Goal: Task Accomplishment & Management: Manage account settings

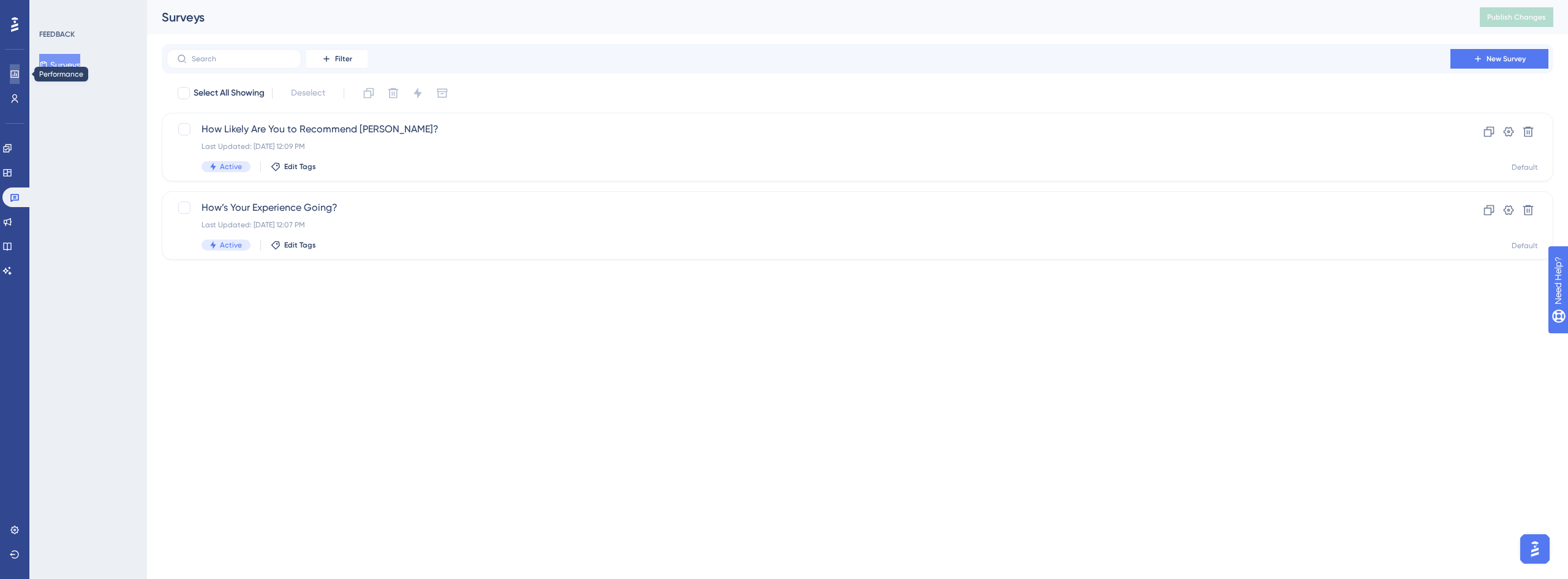
click at [0, 0] on icon at bounding box center [0, 0] width 0 height 0
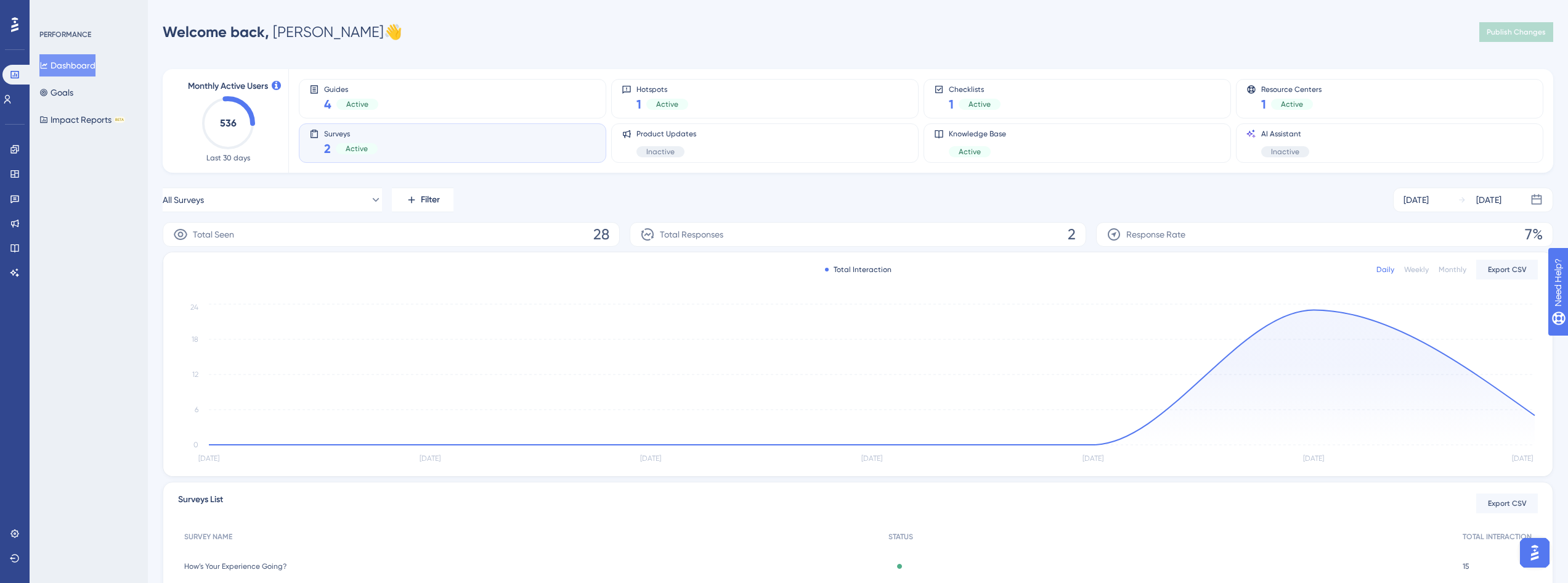
click at [404, 147] on div "Surveys 2 Active" at bounding box center [452, 143] width 286 height 28
click at [419, 105] on div "Guides 4 Active" at bounding box center [452, 98] width 286 height 28
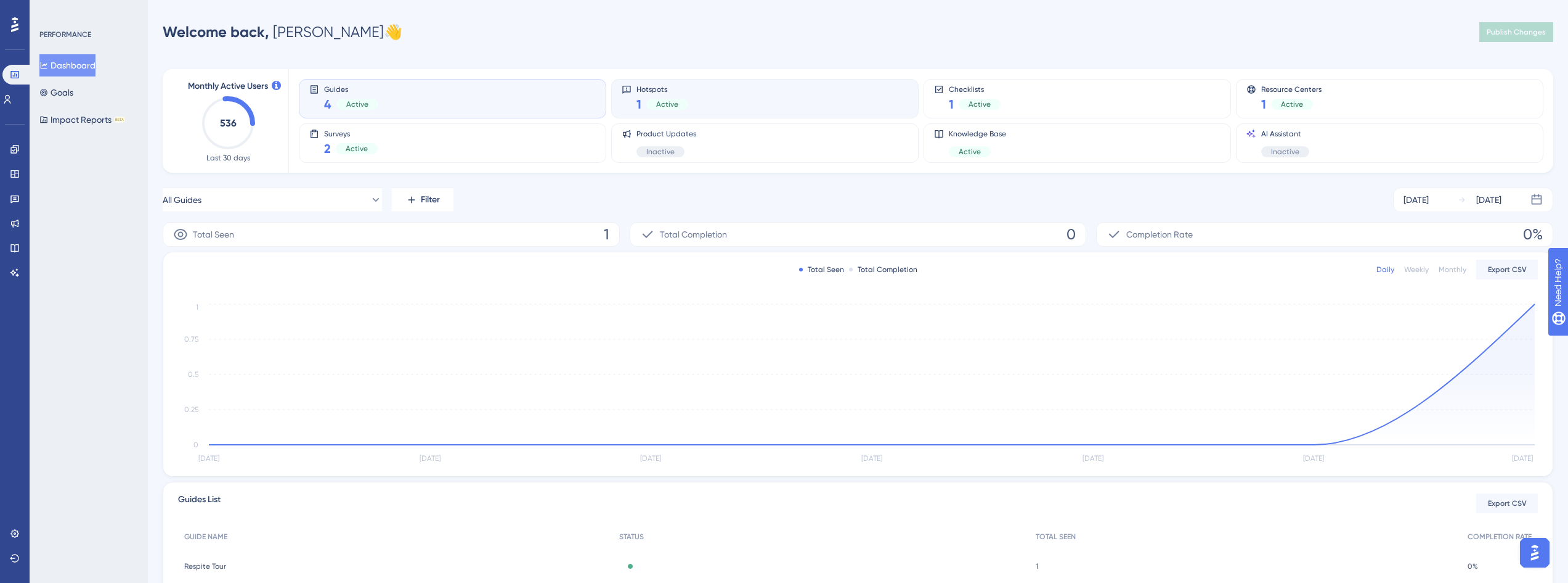
click at [740, 90] on div "Hotspots 1 Active" at bounding box center [765, 98] width 286 height 28
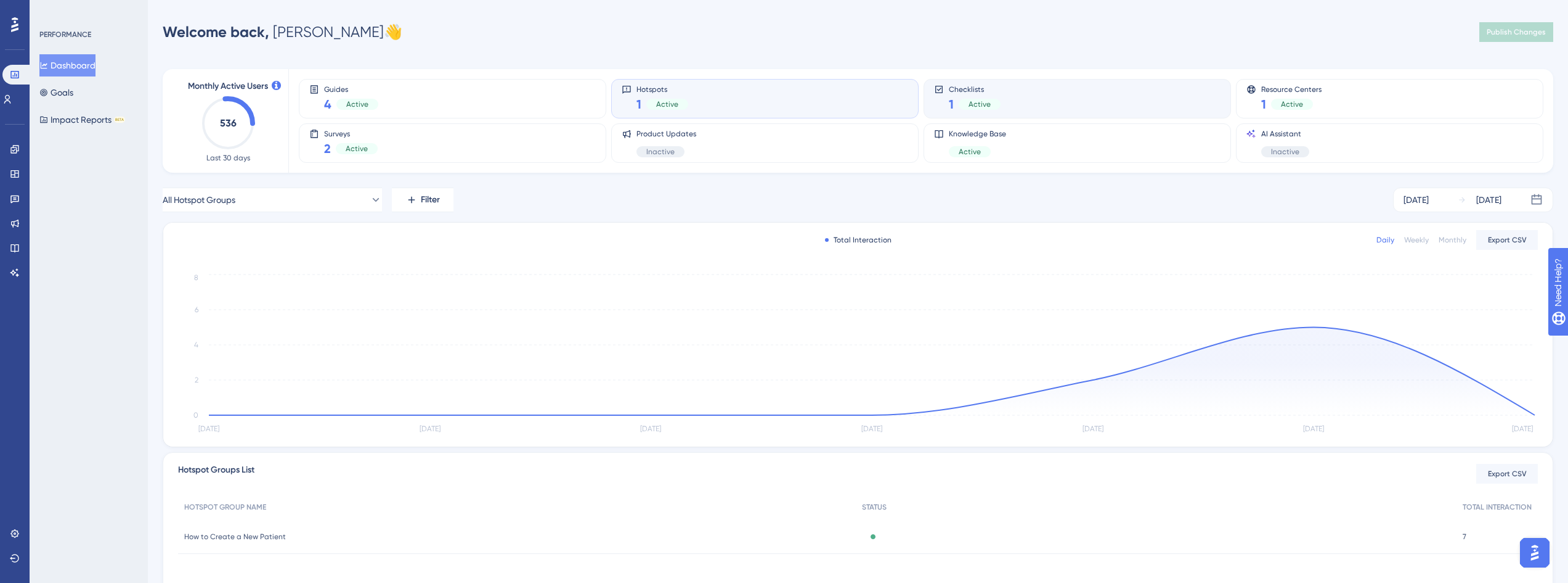
click at [1049, 105] on div "Checklists 1 Active" at bounding box center [1077, 98] width 286 height 28
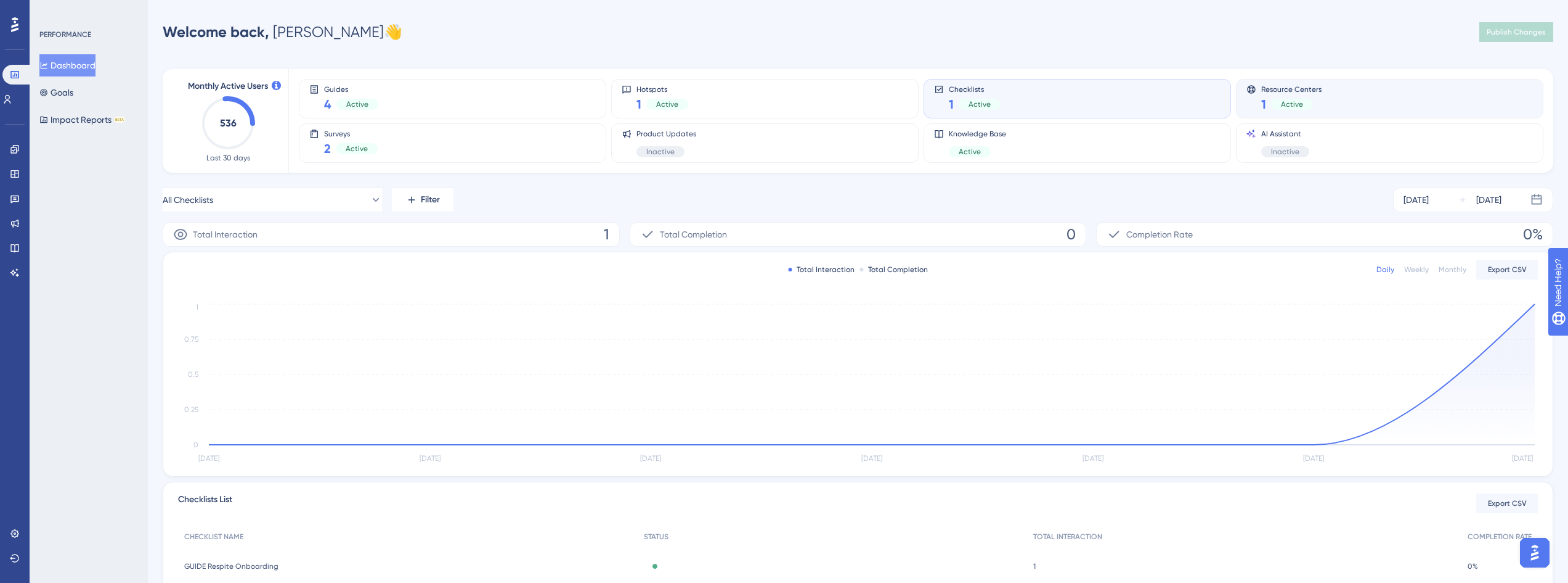
click at [1355, 108] on div "Resource Centers 1 Active" at bounding box center [1390, 98] width 286 height 28
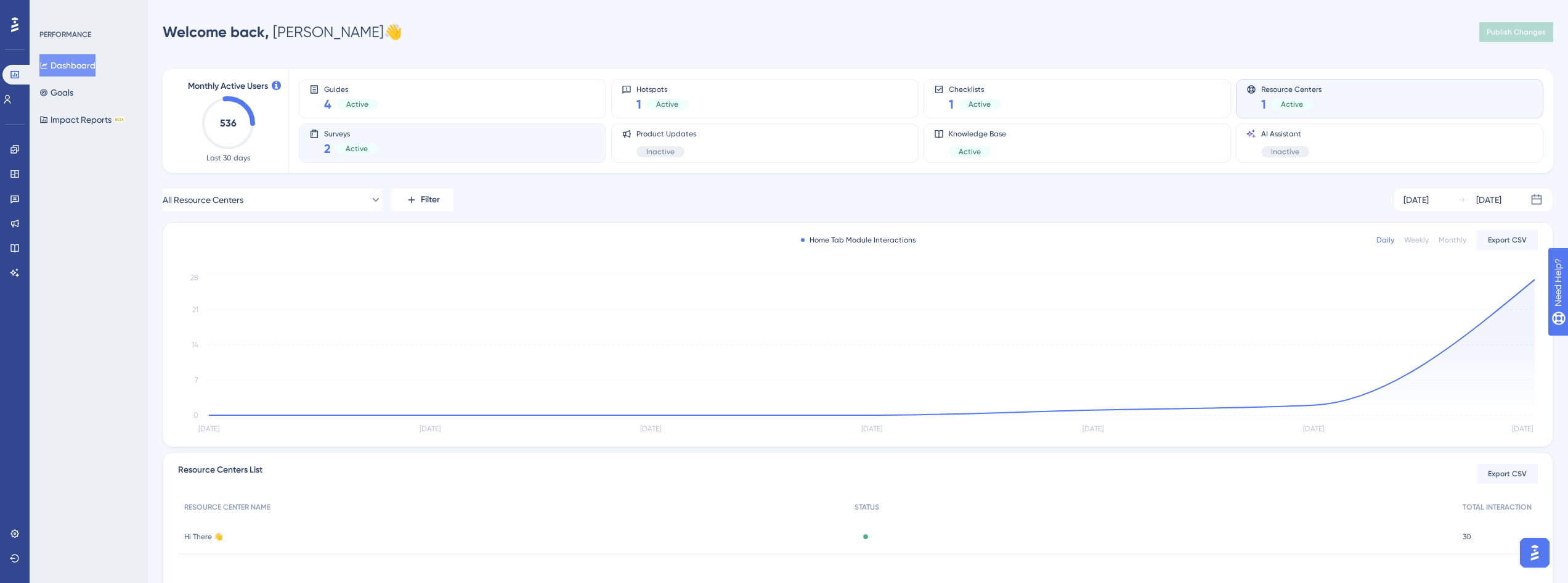
click at [538, 134] on div "Surveys 2 Active" at bounding box center [452, 143] width 286 height 28
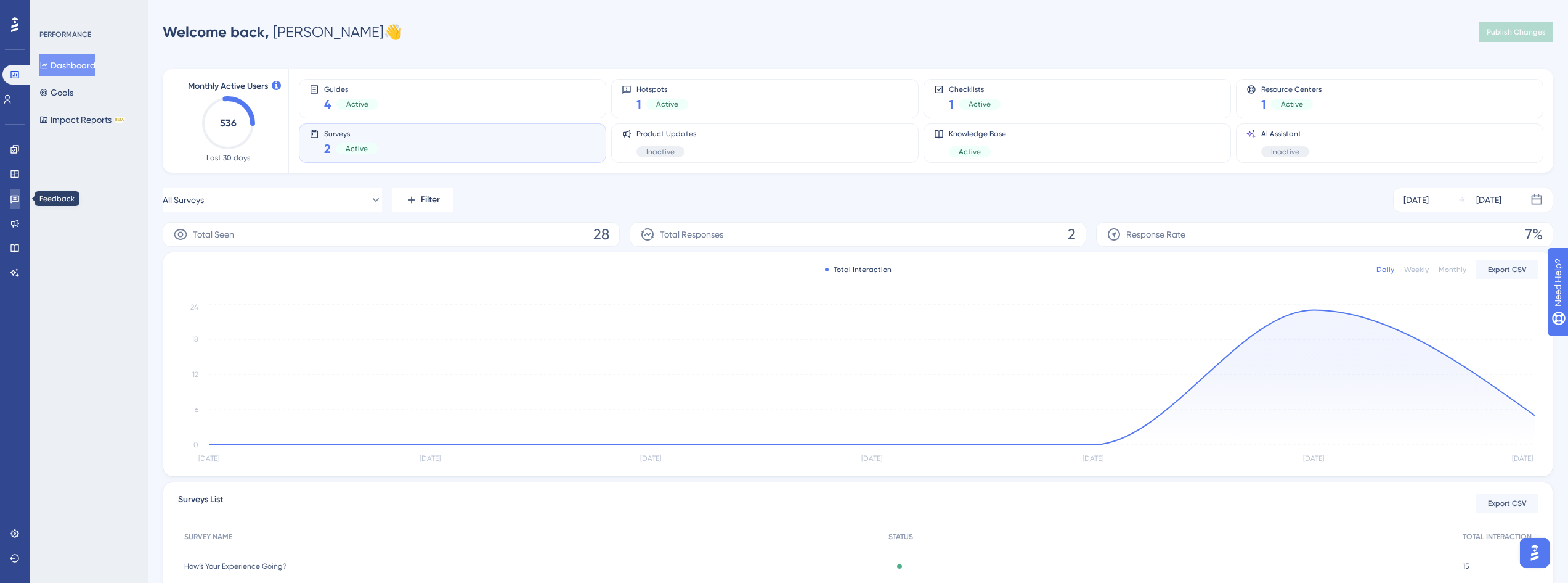
click at [16, 203] on link at bounding box center [14, 198] width 10 height 20
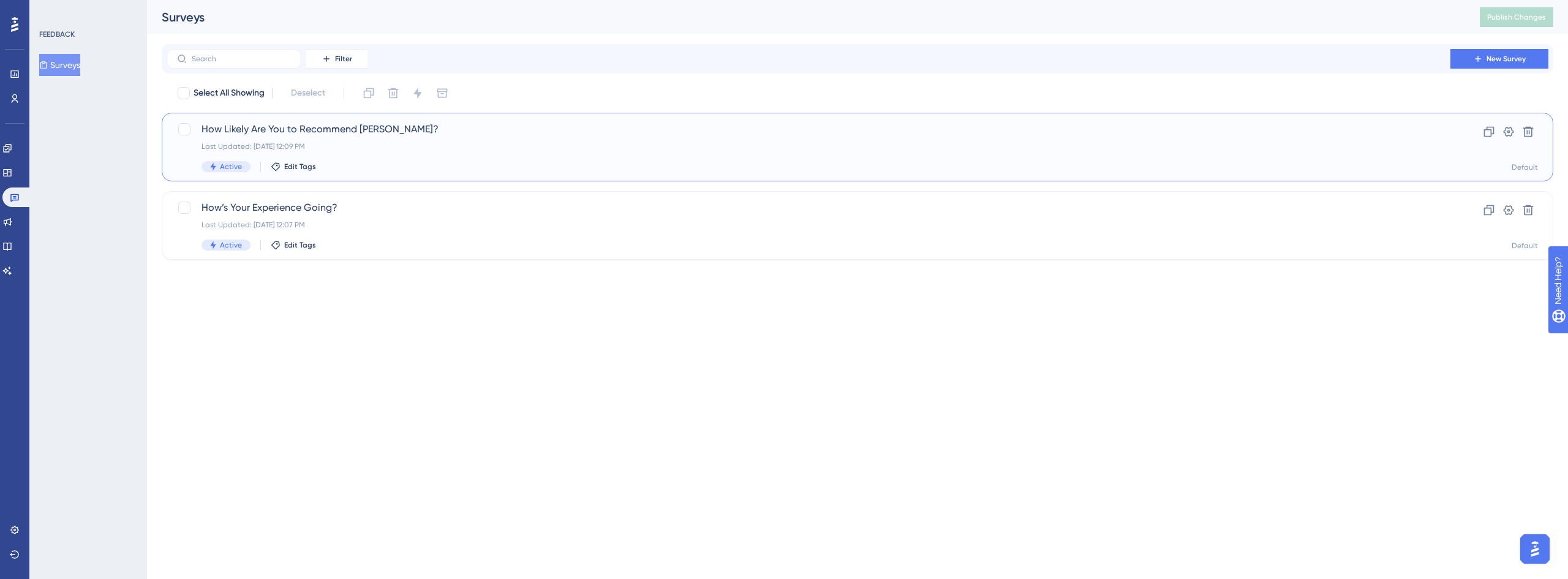
click at [337, 137] on div "How Likely Are You to Recommend [PERSON_NAME]? Last Updated: [DATE] 12:09 PM Ac…" at bounding box center [809, 147] width 1214 height 50
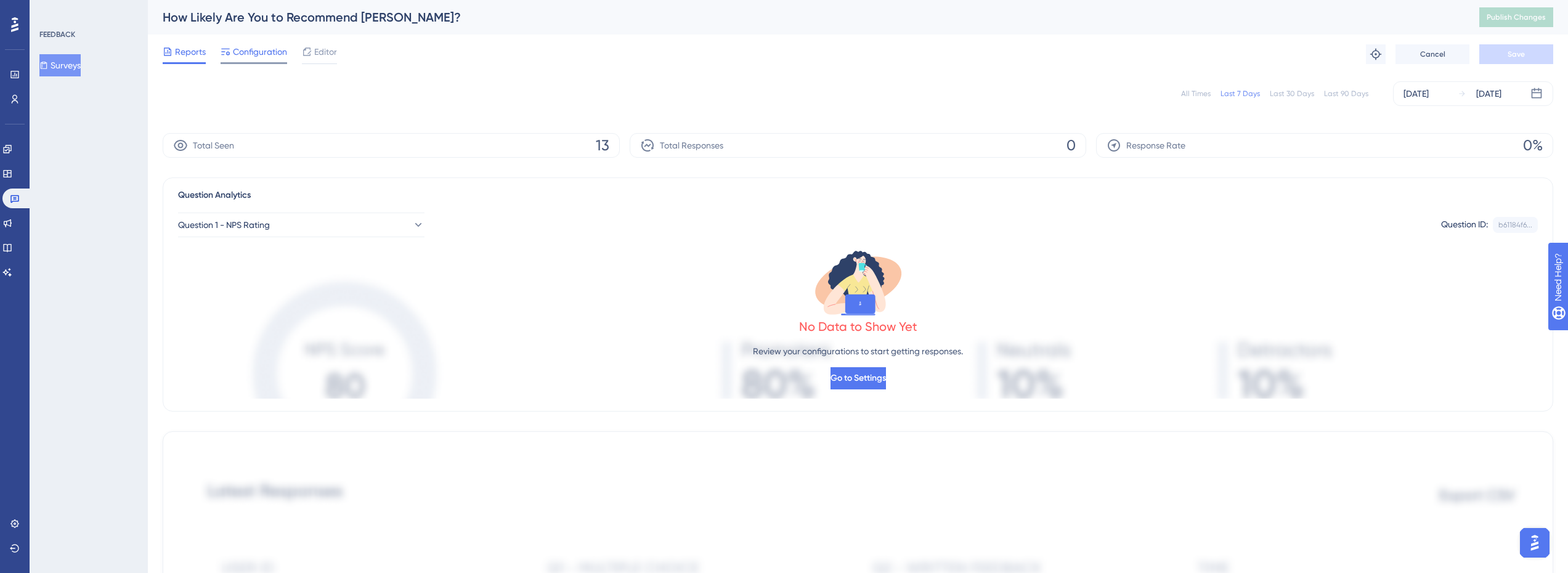
click at [280, 52] on span "Configuration" at bounding box center [260, 52] width 54 height 15
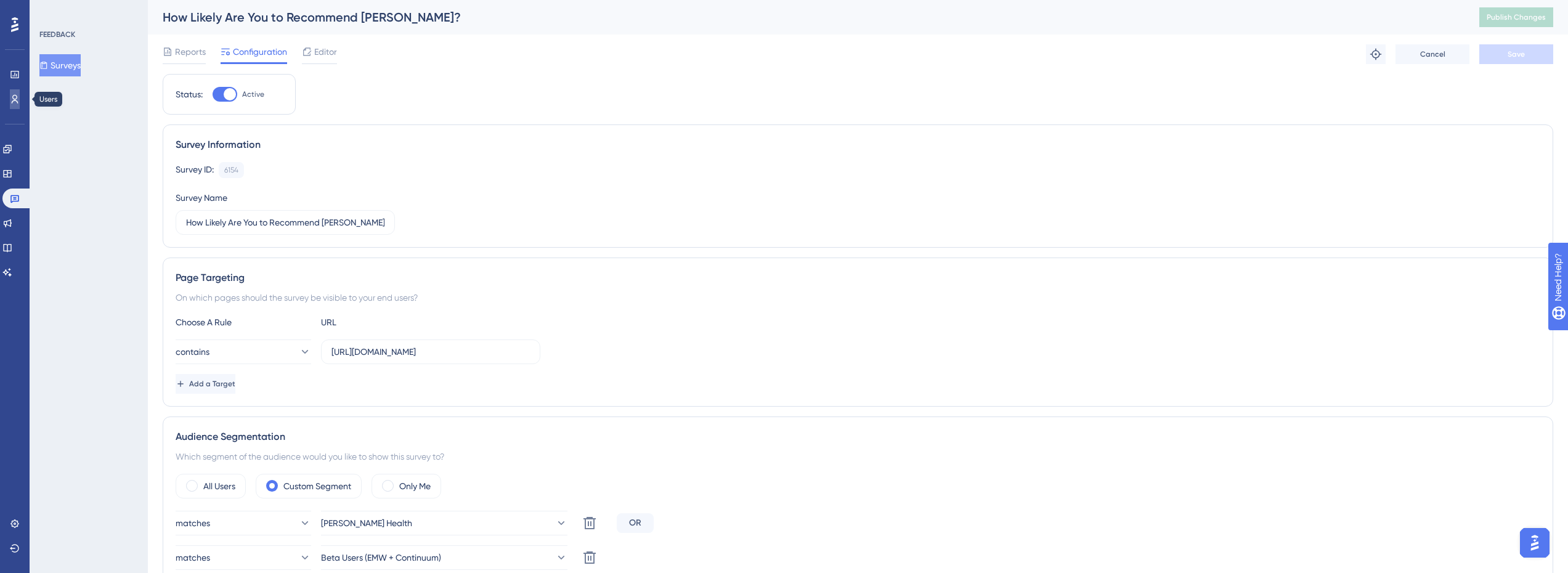
click at [16, 102] on icon at bounding box center [14, 99] width 10 height 10
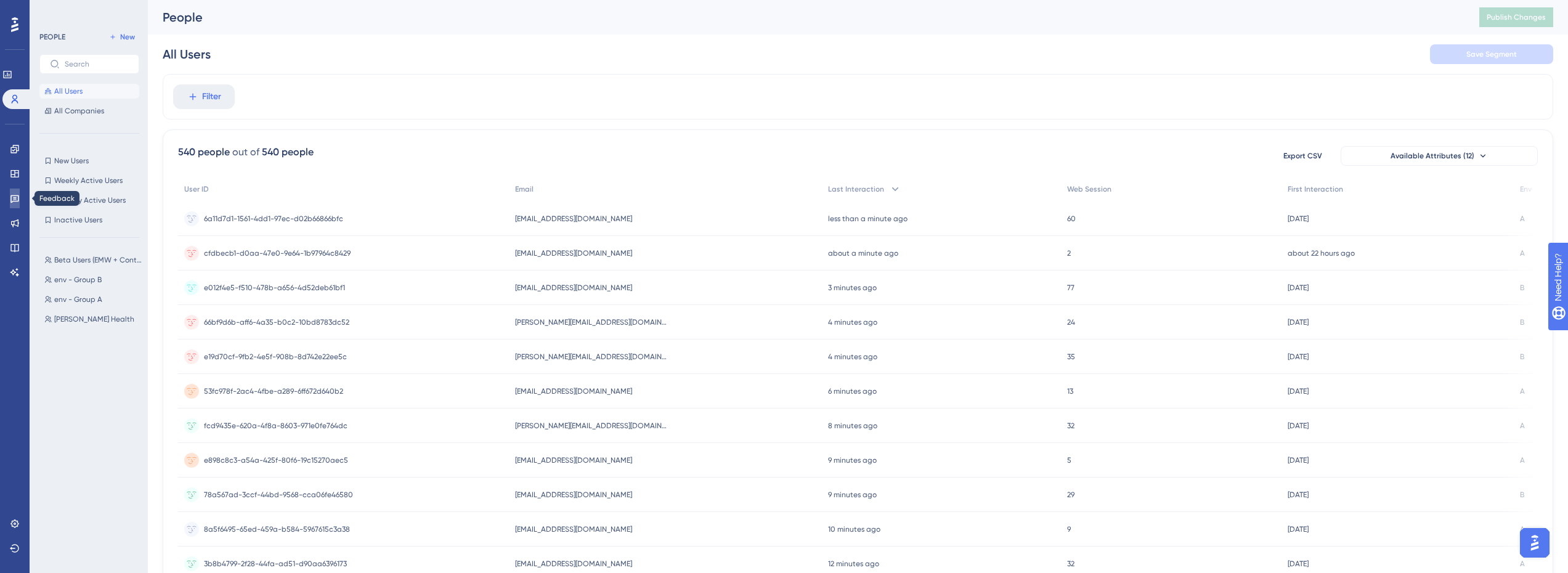
click at [10, 197] on link at bounding box center [14, 198] width 10 height 20
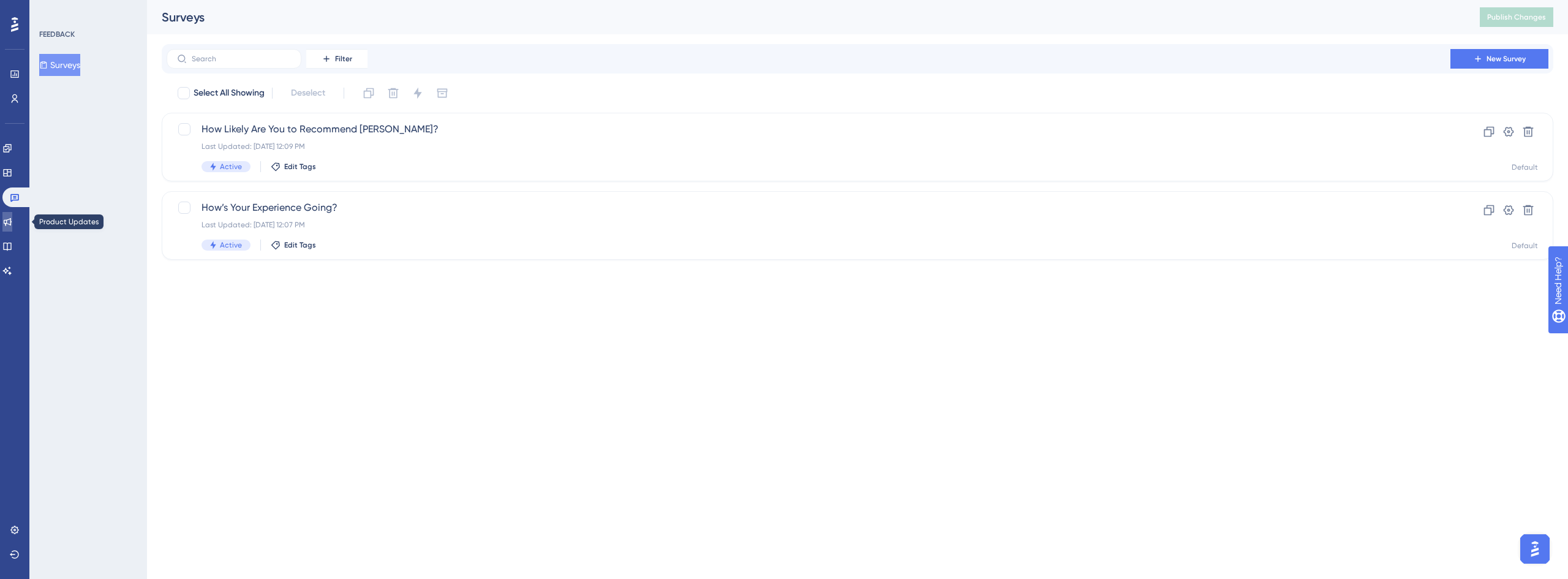
click at [12, 225] on icon at bounding box center [7, 221] width 10 height 10
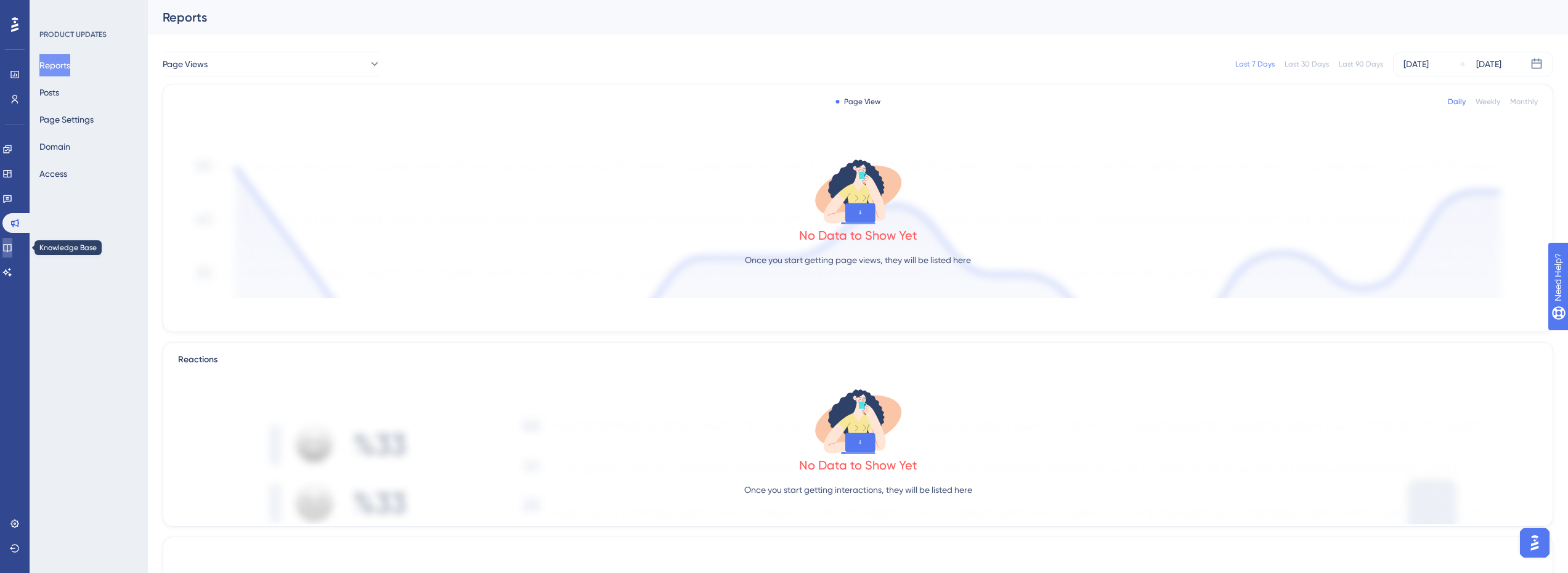
click at [8, 243] on link at bounding box center [8, 247] width 10 height 20
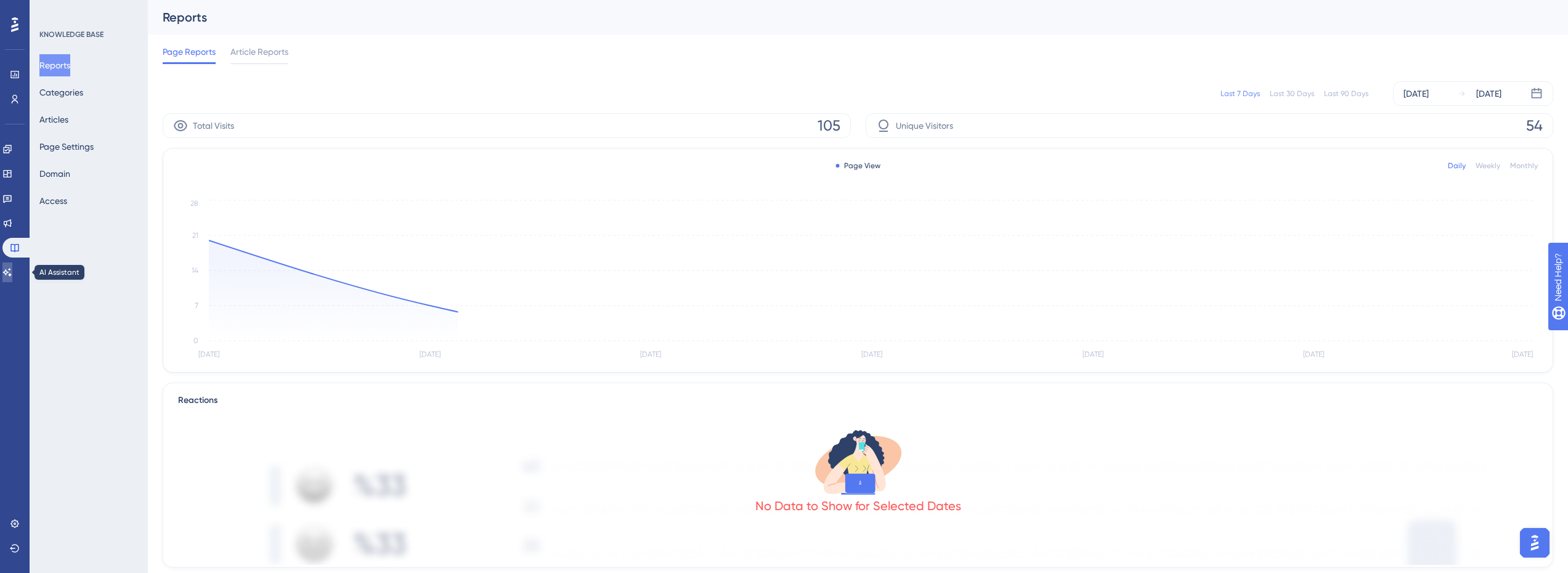
click at [12, 271] on icon at bounding box center [8, 272] width 10 height 10
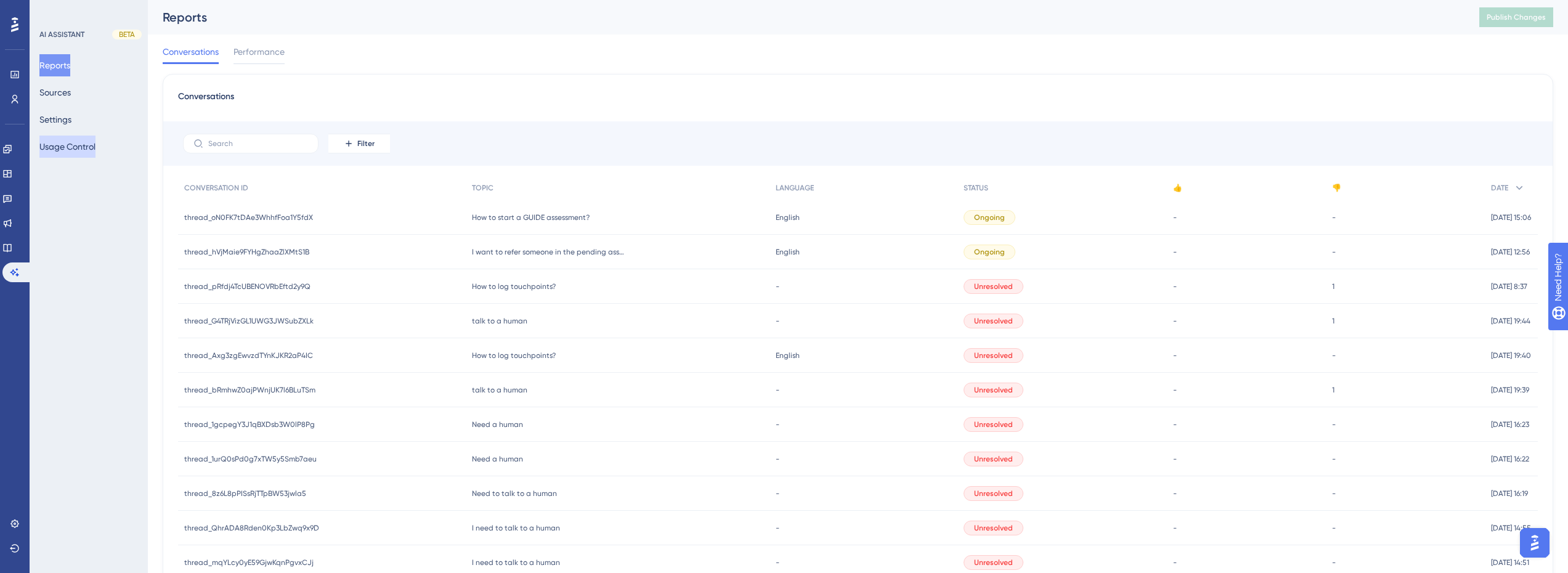
click at [73, 144] on button "Usage Control" at bounding box center [68, 147] width 56 height 22
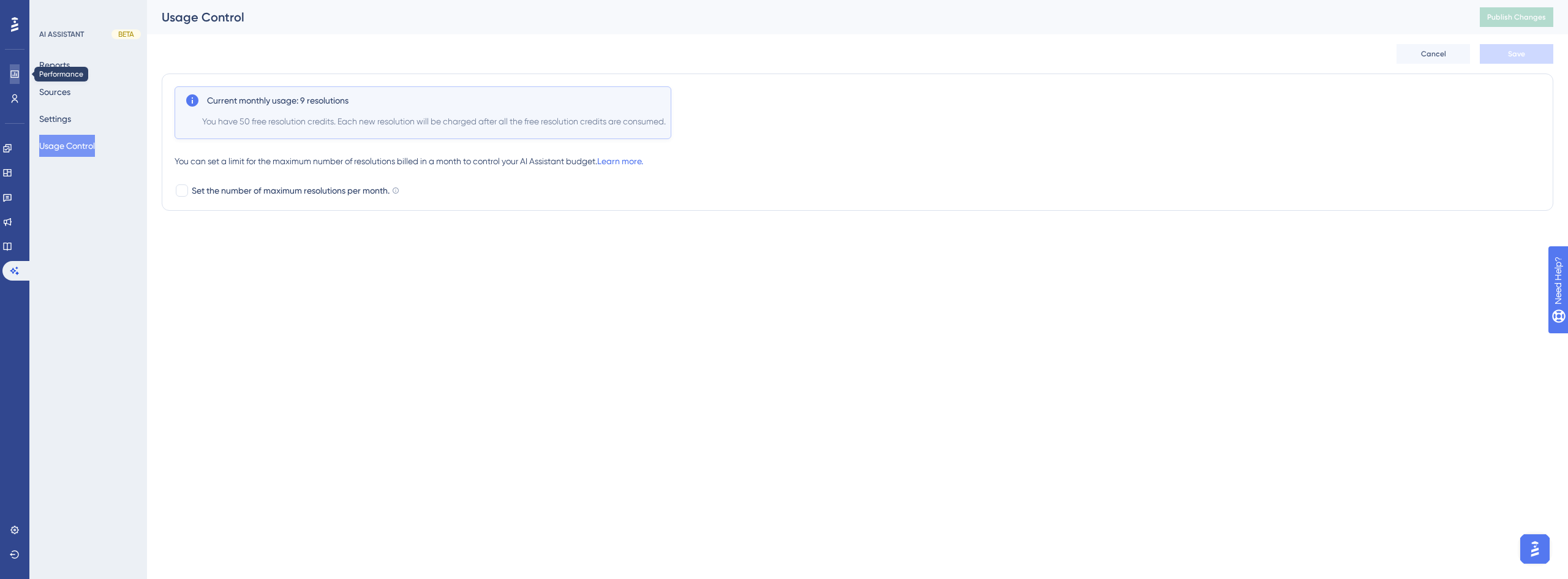
click at [0, 0] on link at bounding box center [0, 0] width 0 height 0
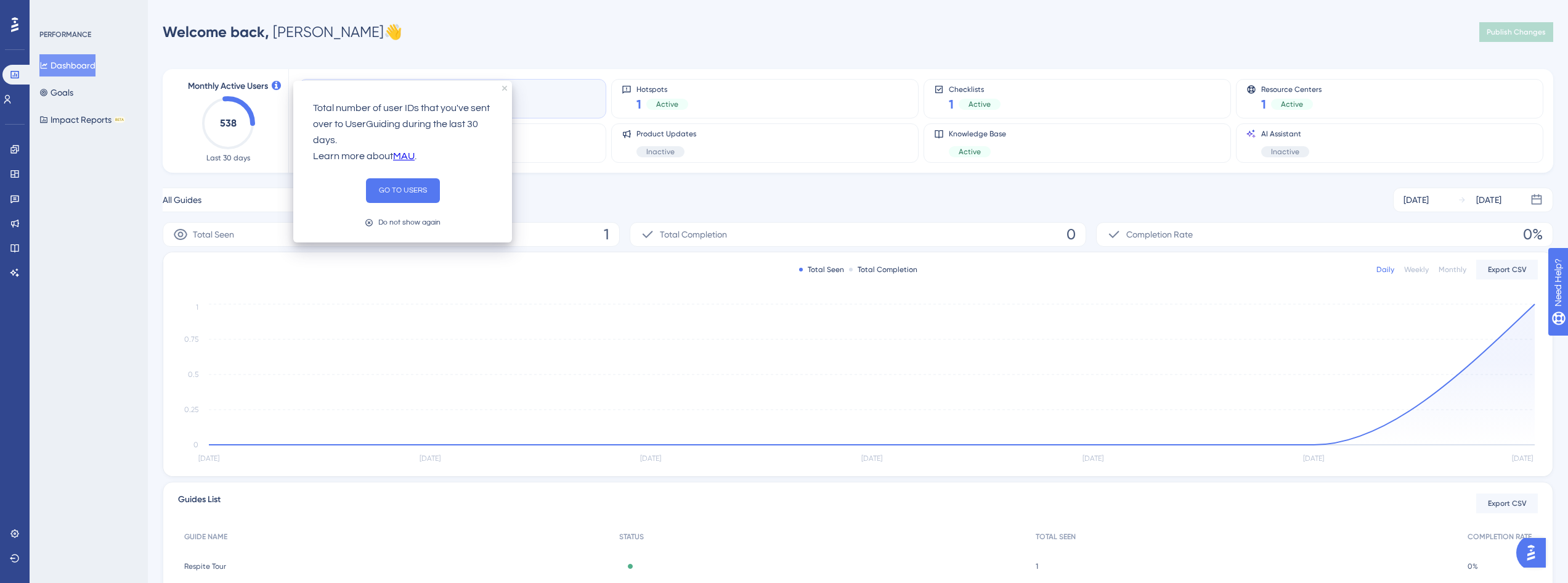
click at [500, 88] on div "Total number of user IDs that you've sent over to UserGuiding during the last 3…" at bounding box center [402, 162] width 219 height 162
click at [505, 88] on icon "close tooltip" at bounding box center [504, 88] width 5 height 5
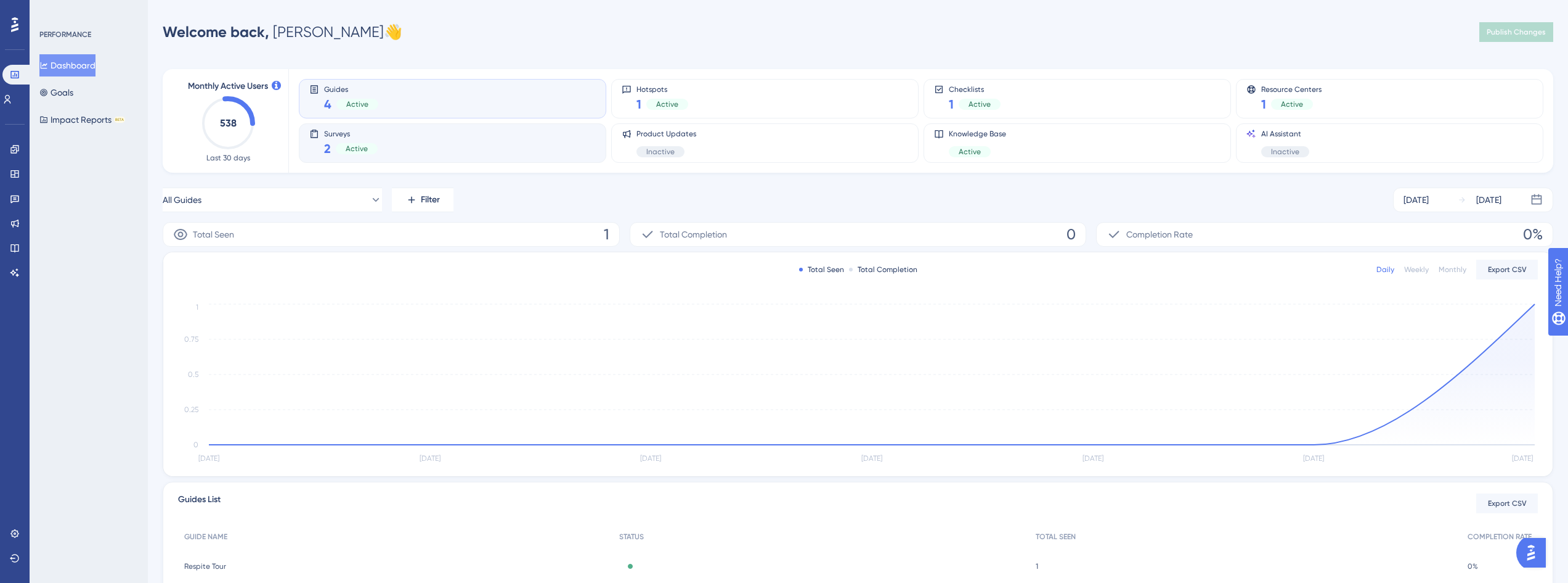
click at [387, 147] on div "Surveys 2 Active" at bounding box center [452, 143] width 286 height 28
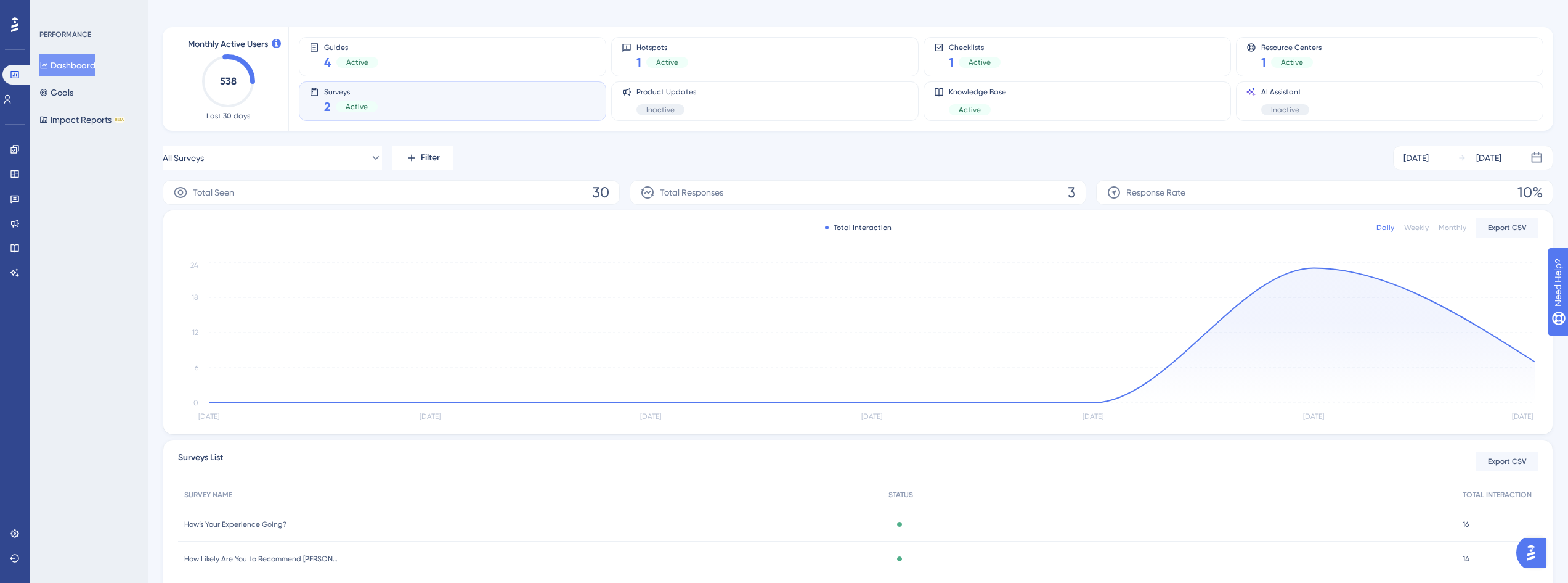
scroll to position [115, 0]
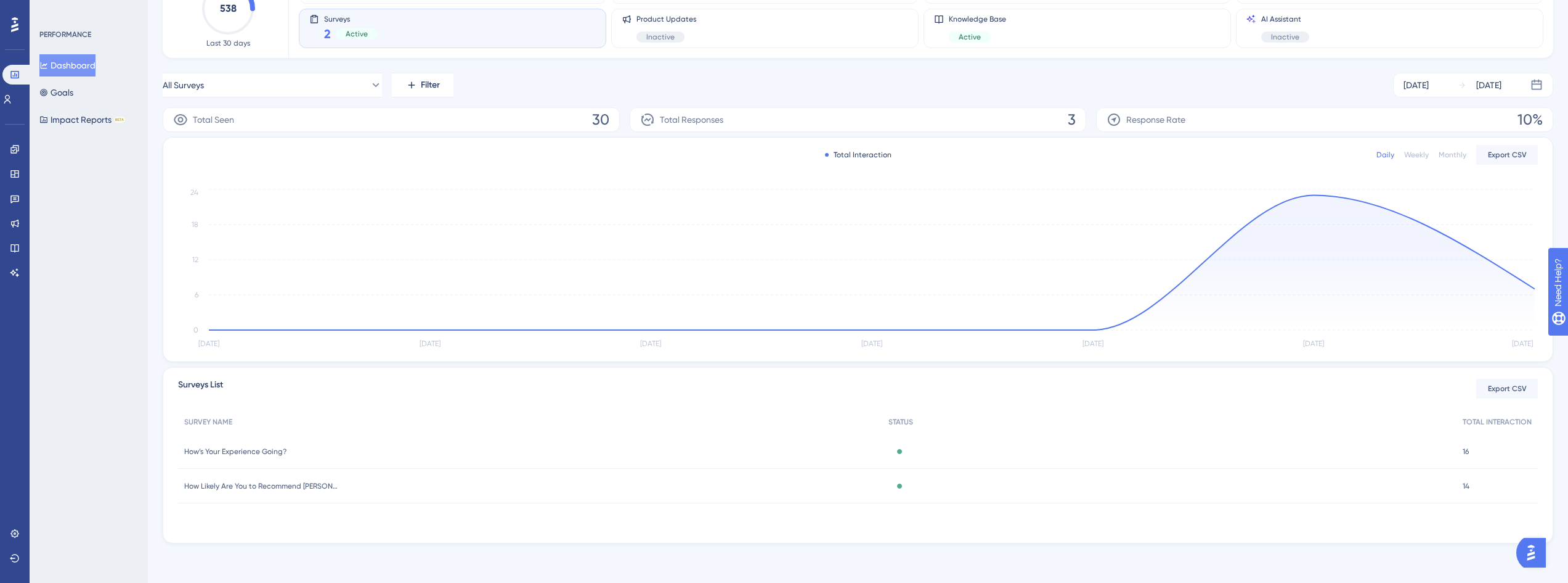
click at [212, 449] on span "How’s Your Experience Going?" at bounding box center [235, 451] width 102 height 10
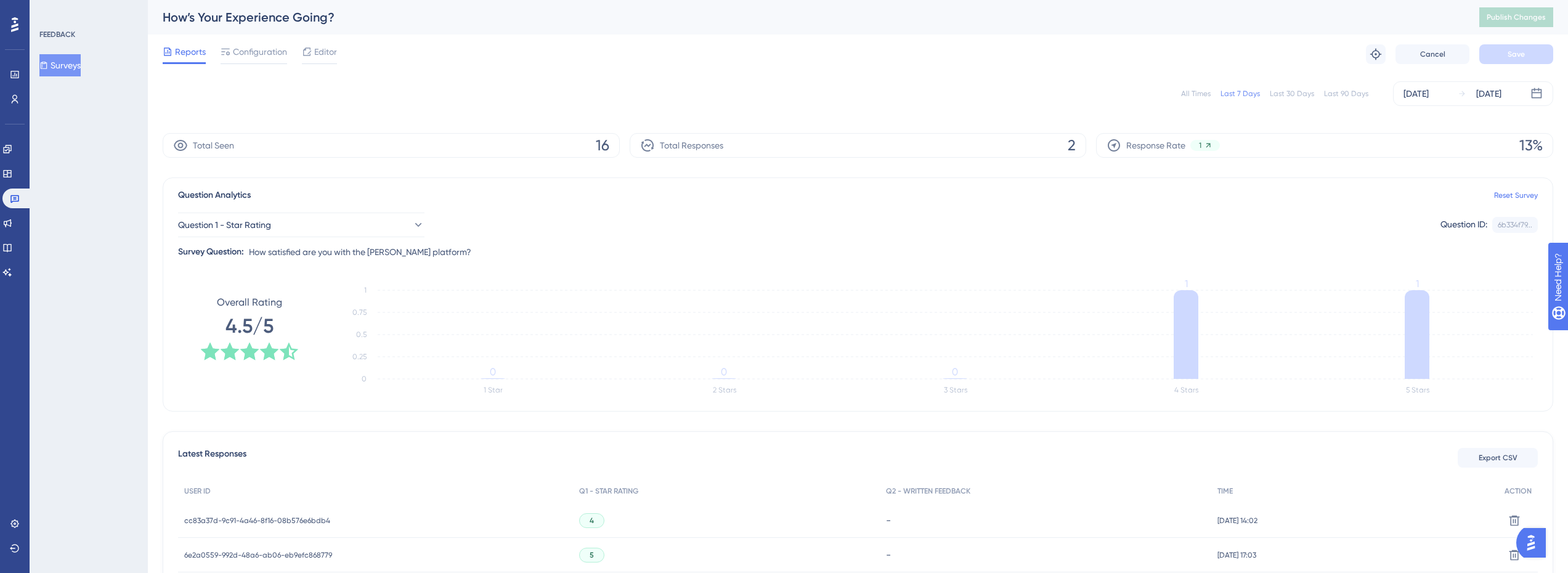
click at [48, 64] on icon at bounding box center [44, 65] width 9 height 9
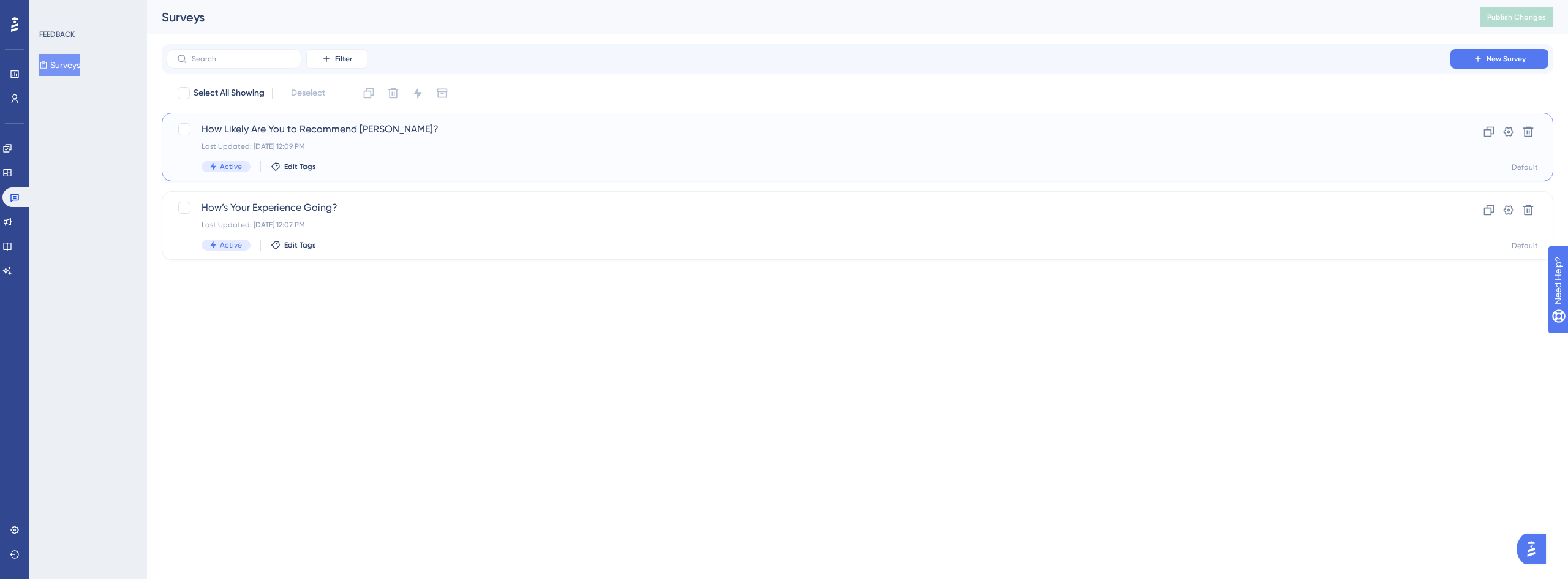
click at [304, 132] on span "How Likely Are You to Recommend [PERSON_NAME]?" at bounding box center [809, 129] width 1214 height 15
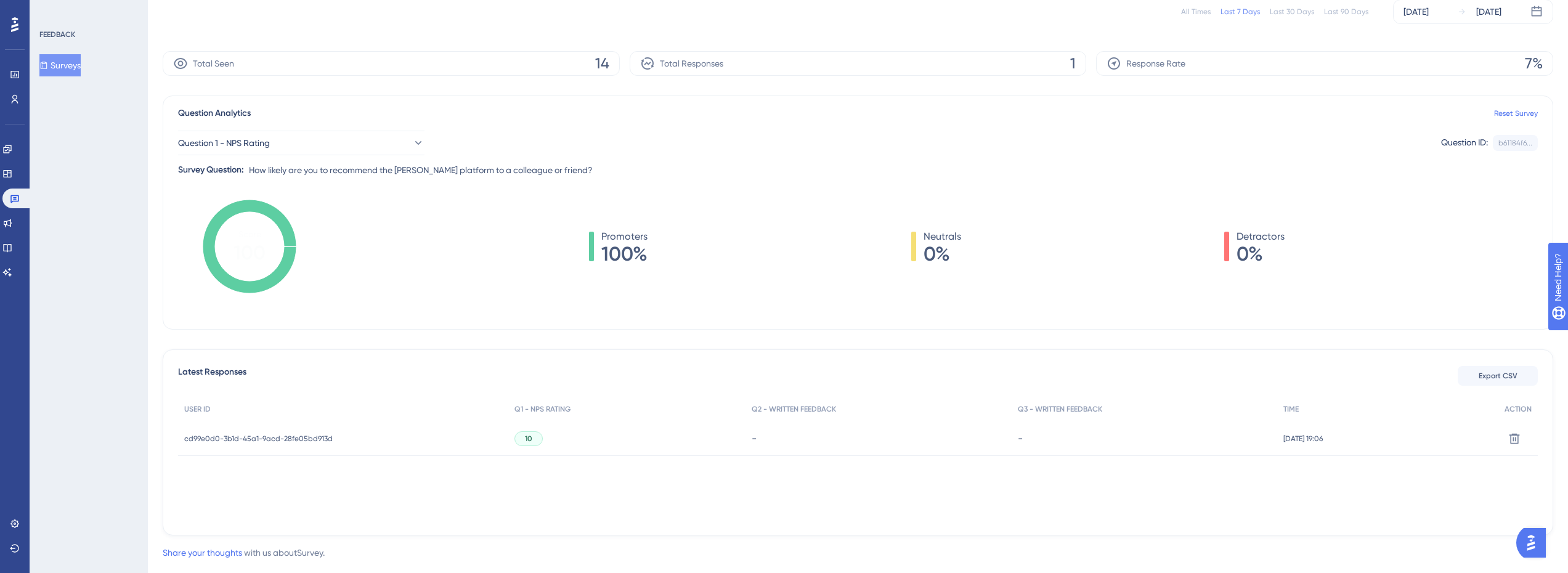
scroll to position [103, 0]
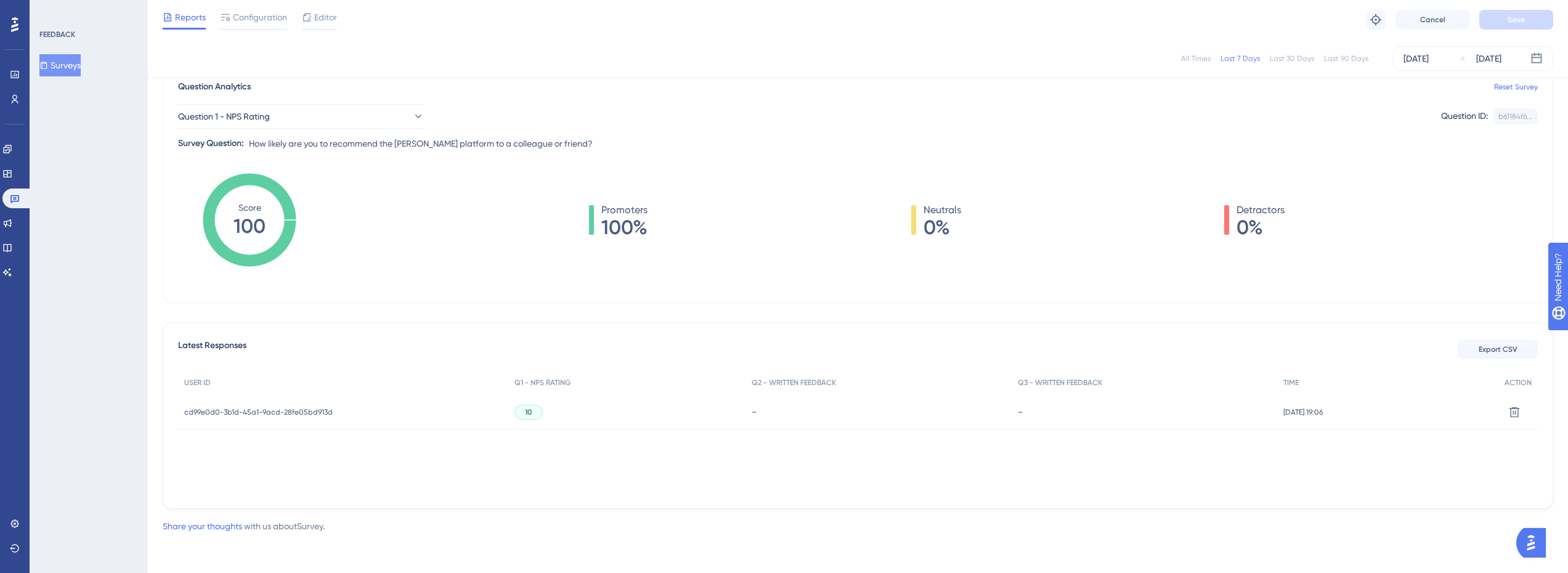
click at [289, 409] on span "cd99e0d0-3b1d-45a1-9acd-28fe05bd913d" at bounding box center [258, 412] width 149 height 10
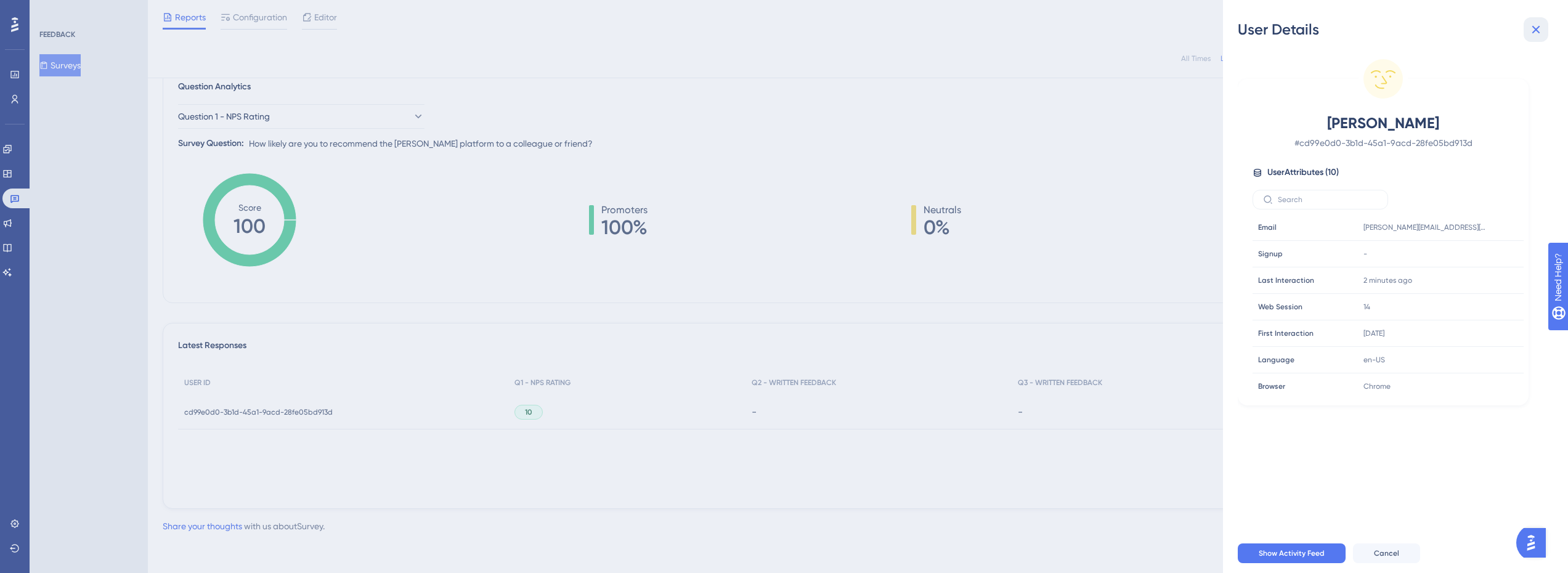
click at [1536, 21] on button at bounding box center [1536, 29] width 25 height 25
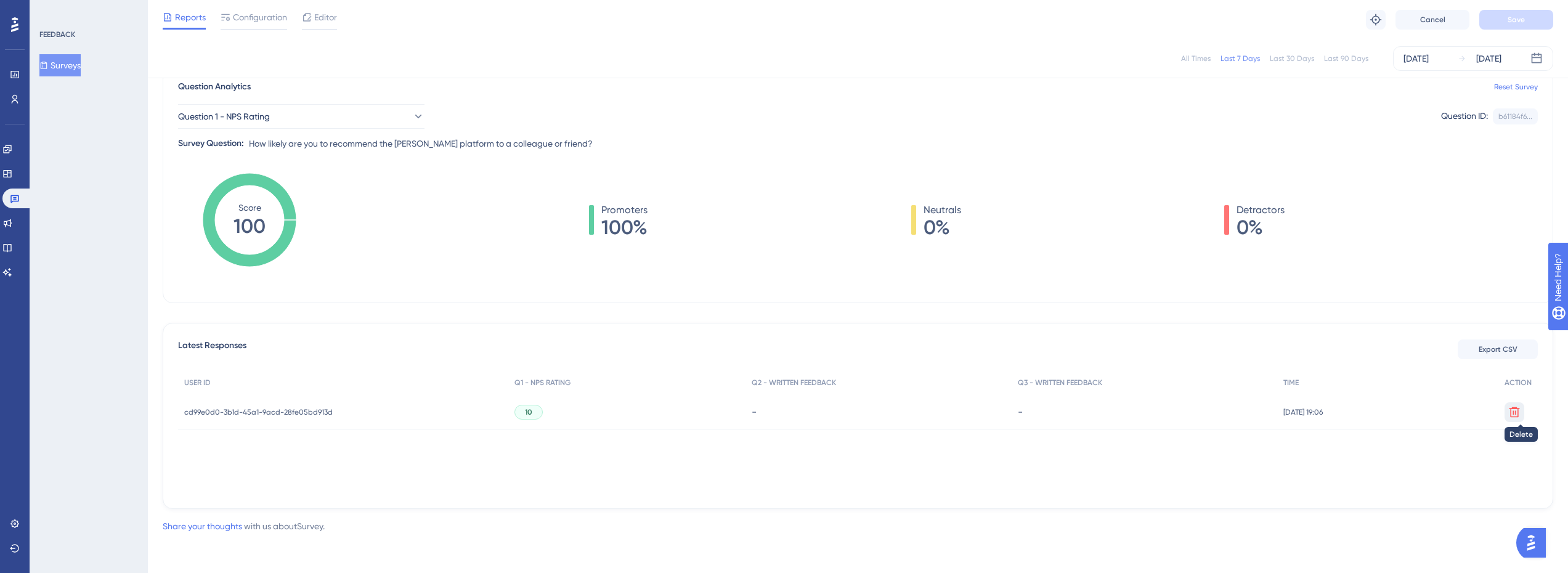
click at [1512, 407] on icon at bounding box center [1515, 413] width 12 height 12
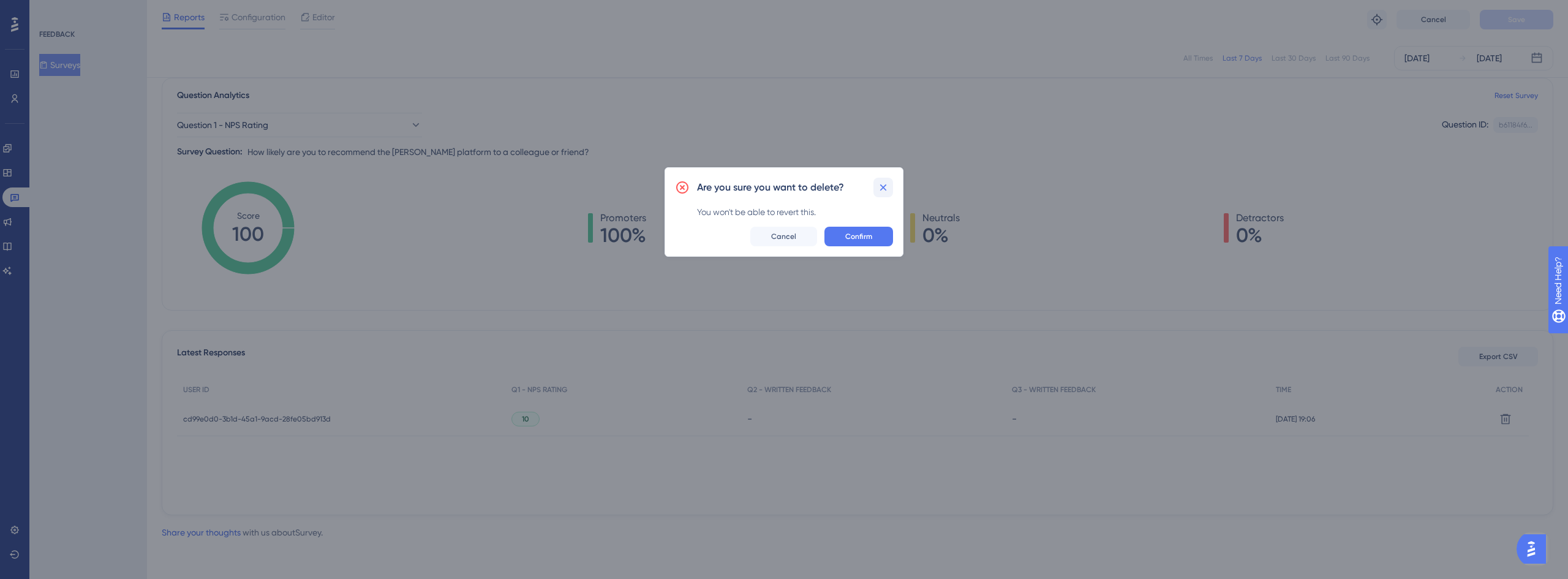
click at [887, 178] on button at bounding box center [883, 187] width 20 height 20
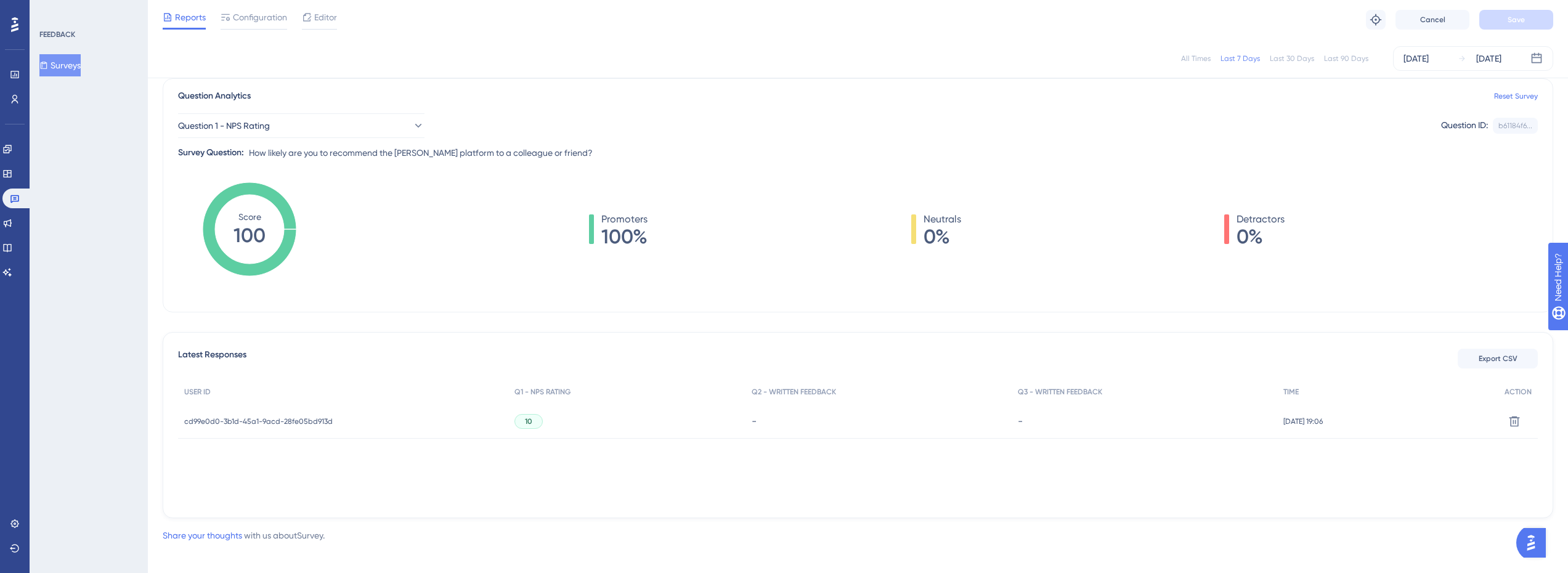
click at [310, 417] on span "cd99e0d0-3b1d-45a1-9acd-28fe05bd913d" at bounding box center [258, 422] width 149 height 10
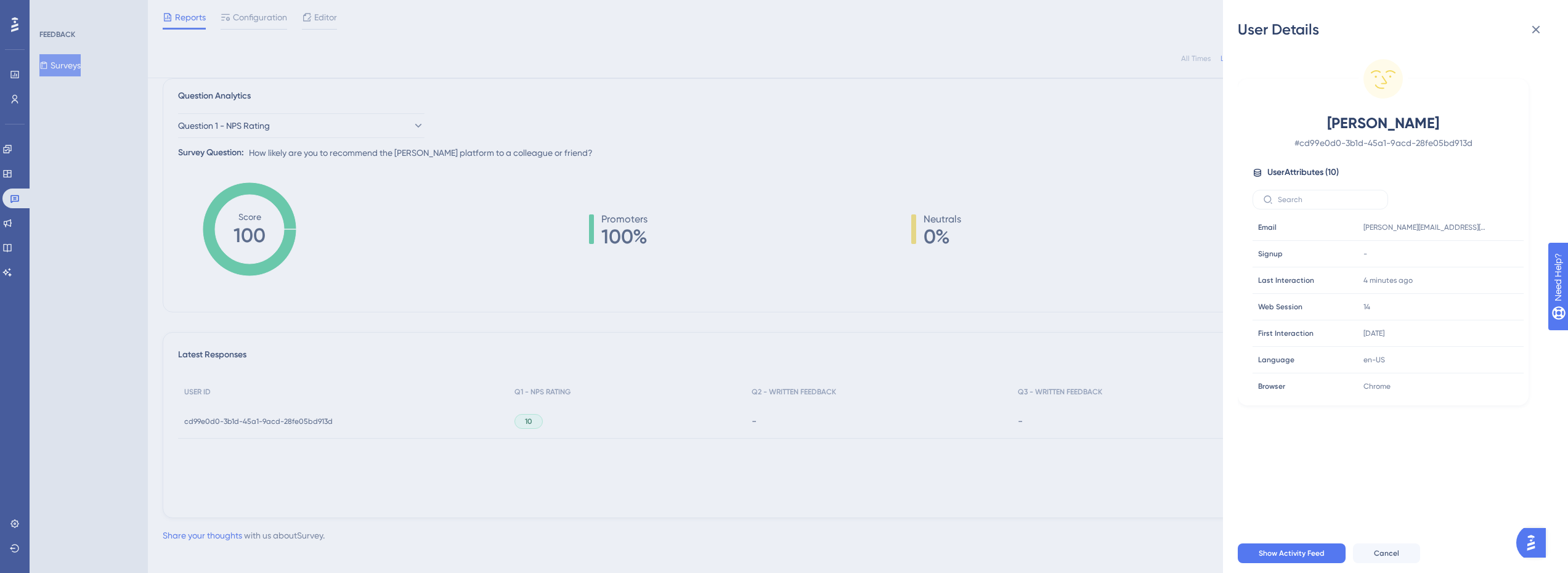
click at [421, 358] on div "User Details Michel Sena # cd99e0d0-3b1d-45a1-9acd-28fe05bd913d User Attributes…" at bounding box center [784, 286] width 1568 height 573
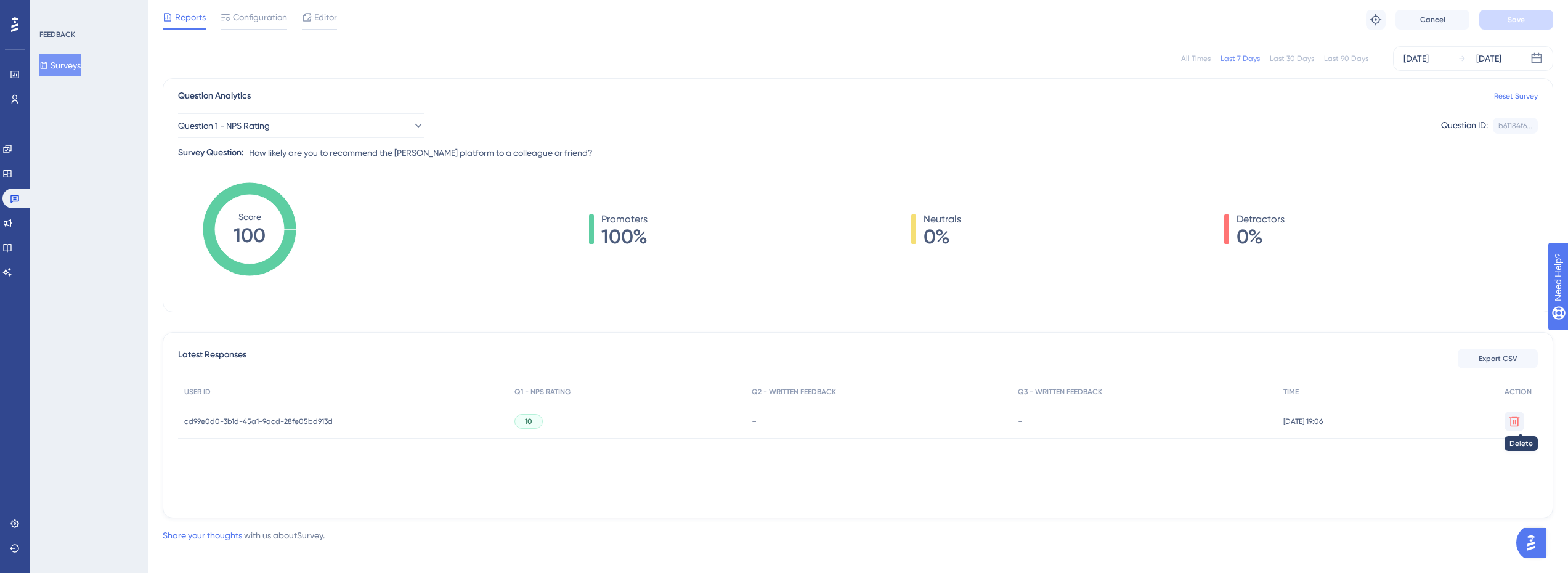
click at [1513, 418] on icon at bounding box center [1515, 421] width 10 height 10
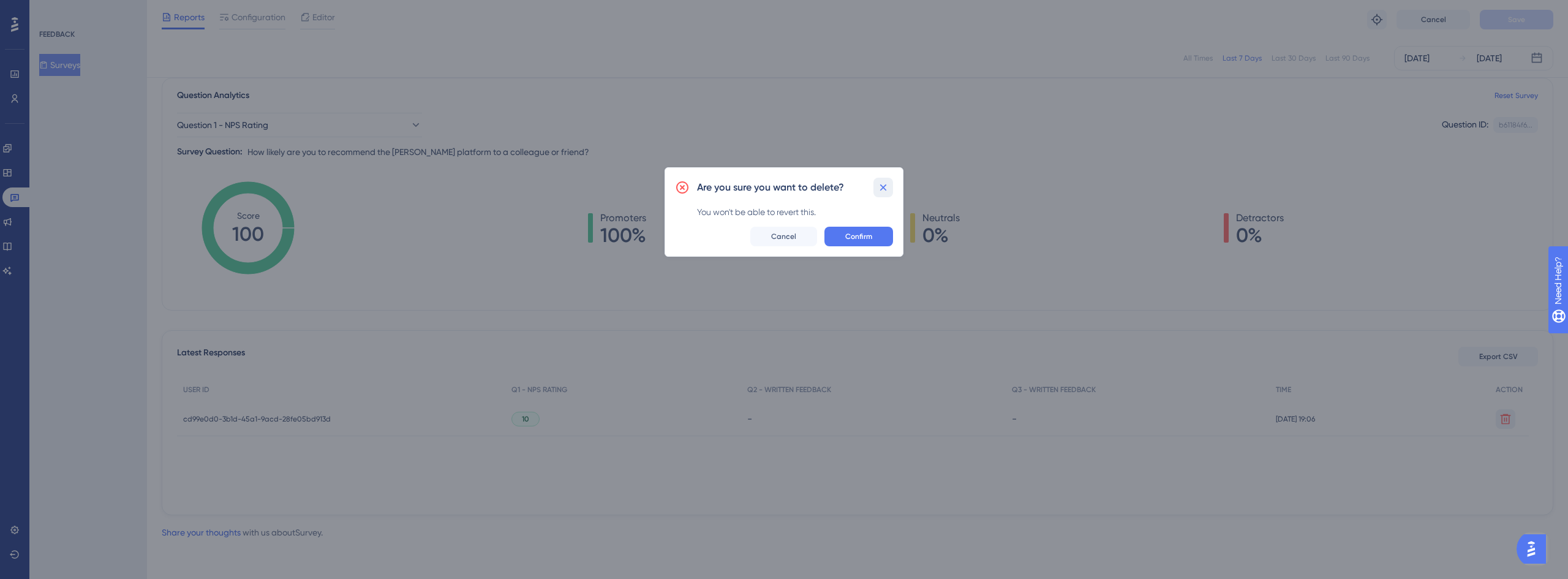
click at [883, 189] on icon at bounding box center [883, 187] width 12 height 12
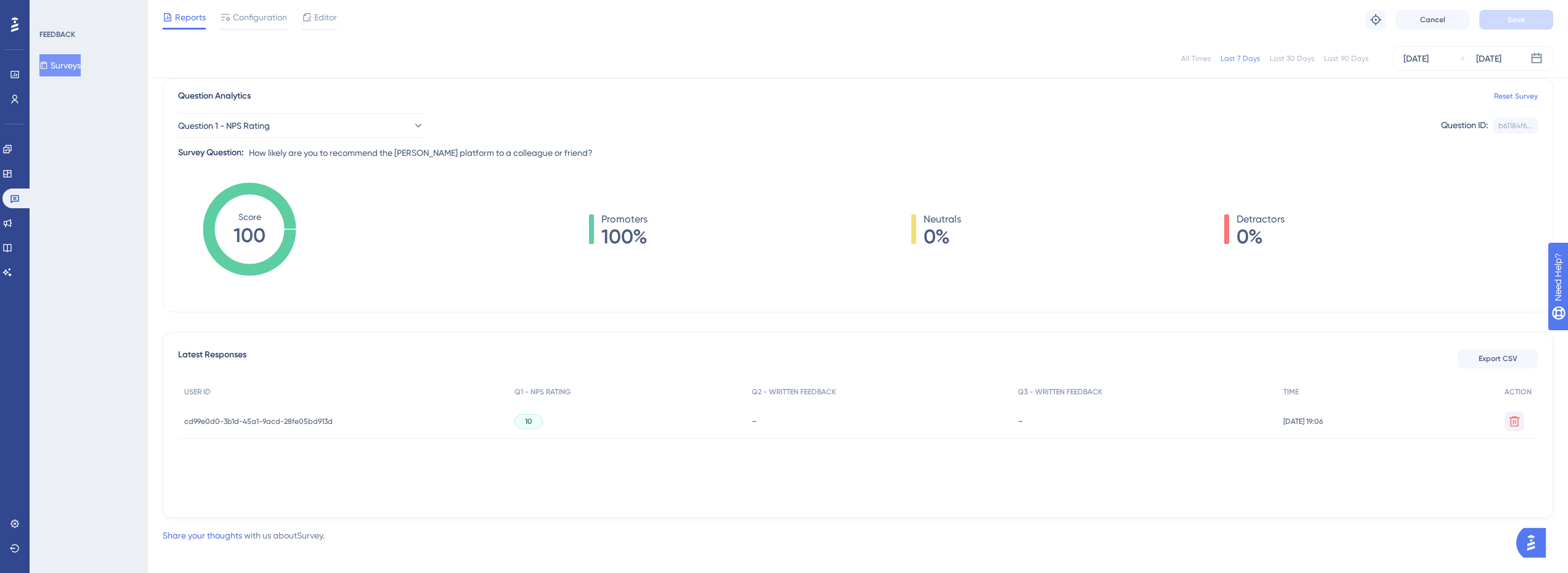
click at [410, 349] on div "Latest Responses Export CSV" at bounding box center [858, 358] width 1360 height 22
click at [1522, 417] on button at bounding box center [1515, 422] width 20 height 20
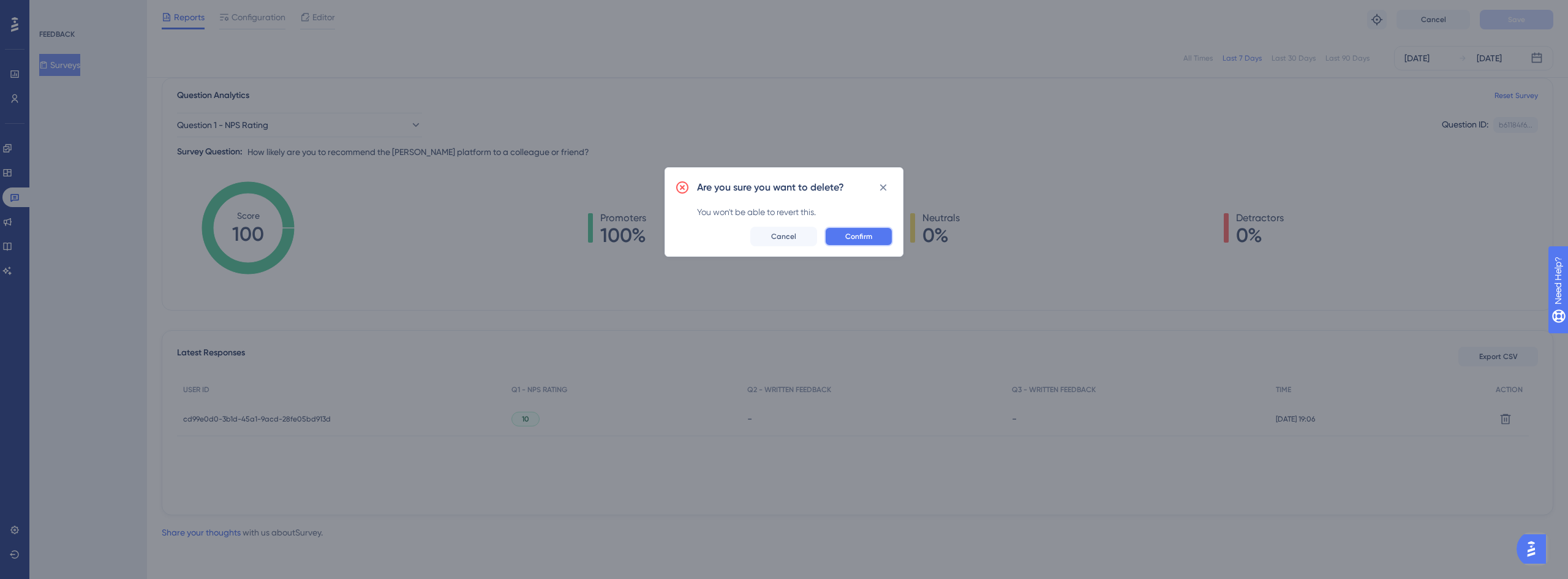
click at [871, 234] on span "Confirm" at bounding box center [859, 236] width 27 height 10
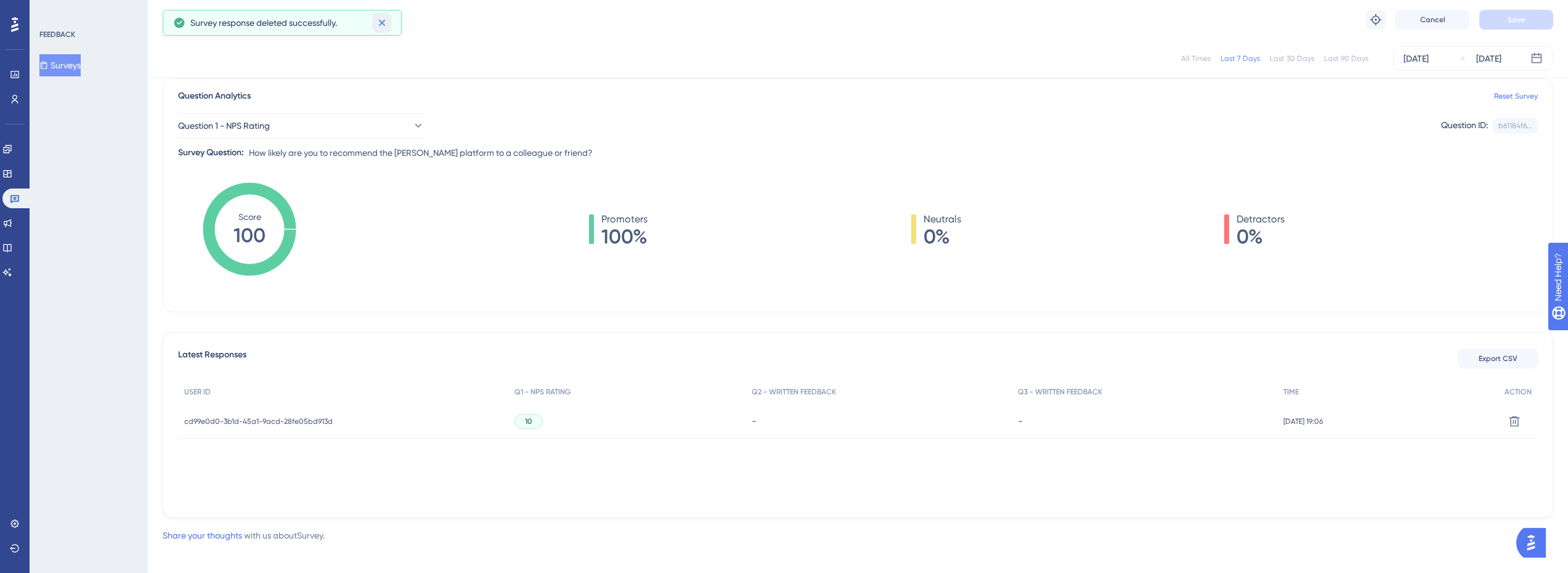
click at [386, 24] on icon at bounding box center [382, 23] width 12 height 12
click at [62, 58] on button "Surveys" at bounding box center [60, 65] width 41 height 22
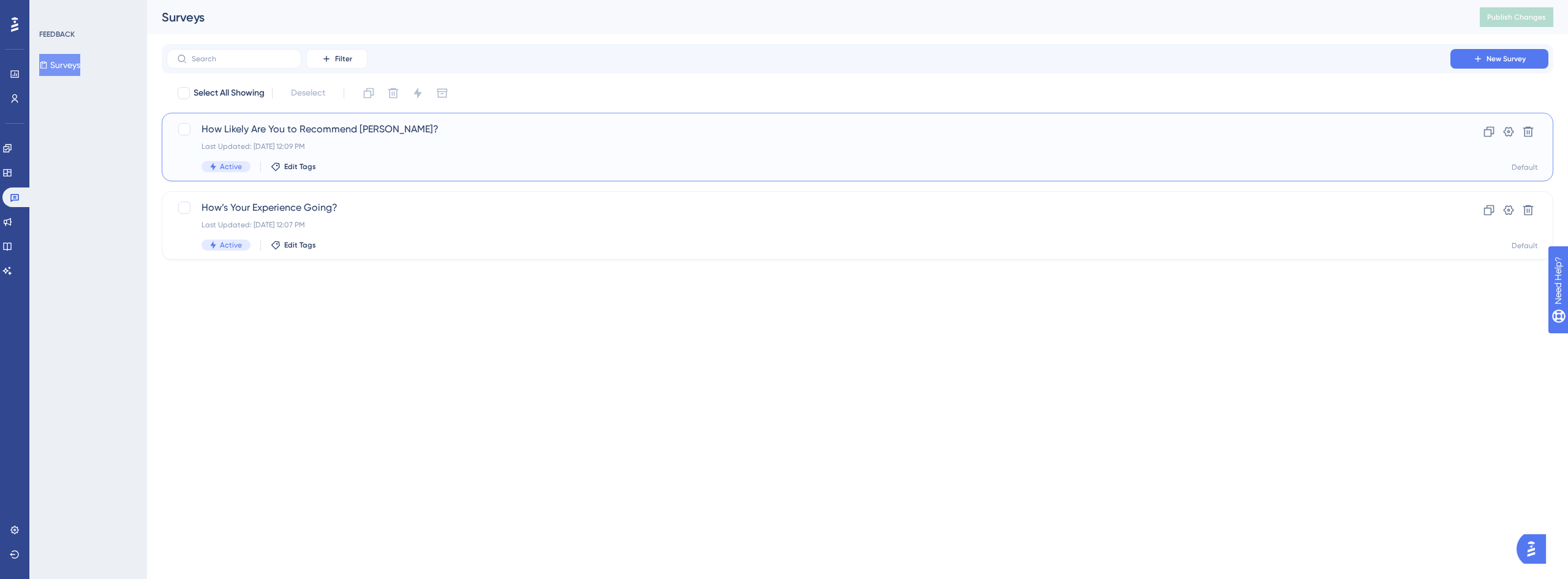
click at [354, 152] on div "How Likely Are You to Recommend [PERSON_NAME]? Last Updated: [DATE] 12:09 PM Ac…" at bounding box center [809, 147] width 1214 height 50
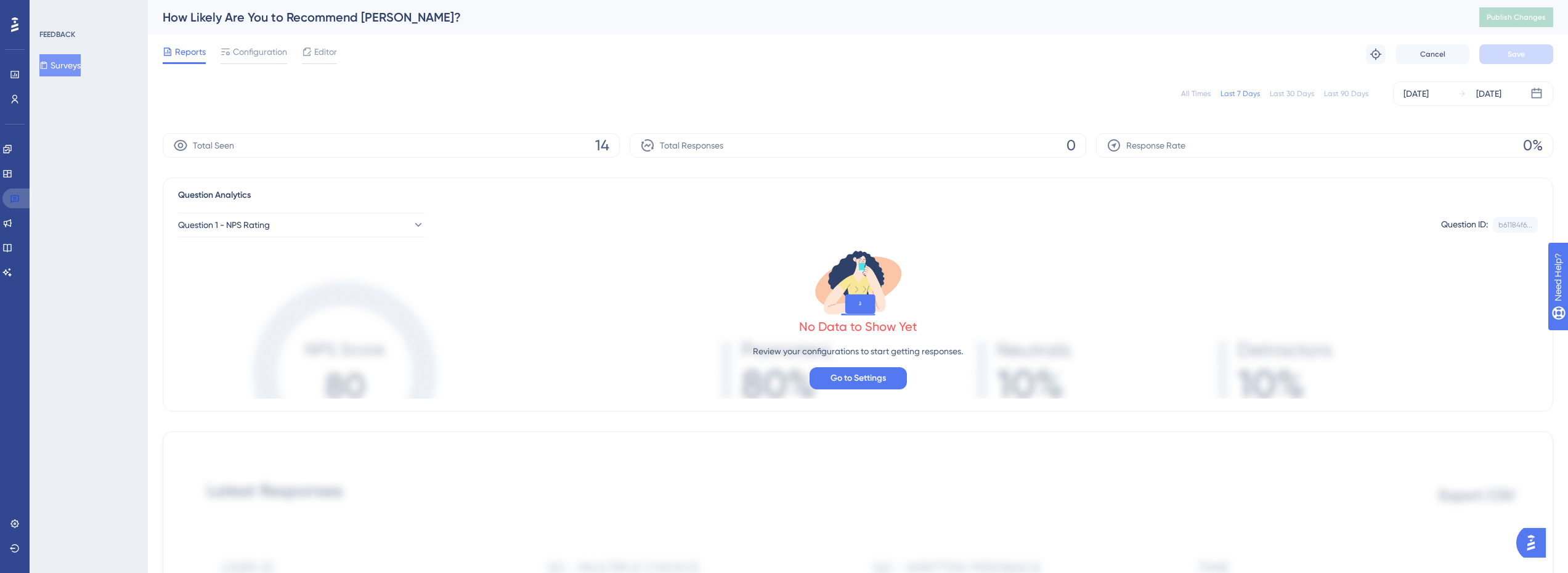
click at [10, 193] on icon at bounding box center [14, 198] width 10 height 10
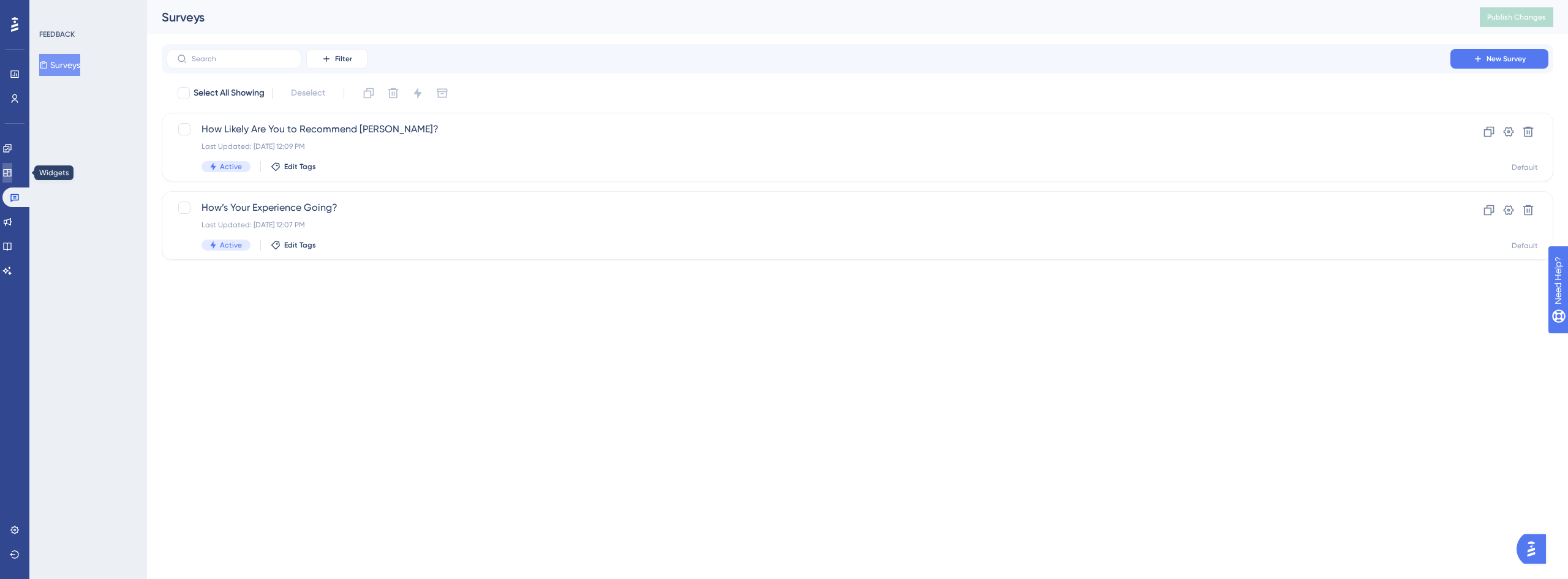
click at [5, 173] on link at bounding box center [7, 172] width 10 height 20
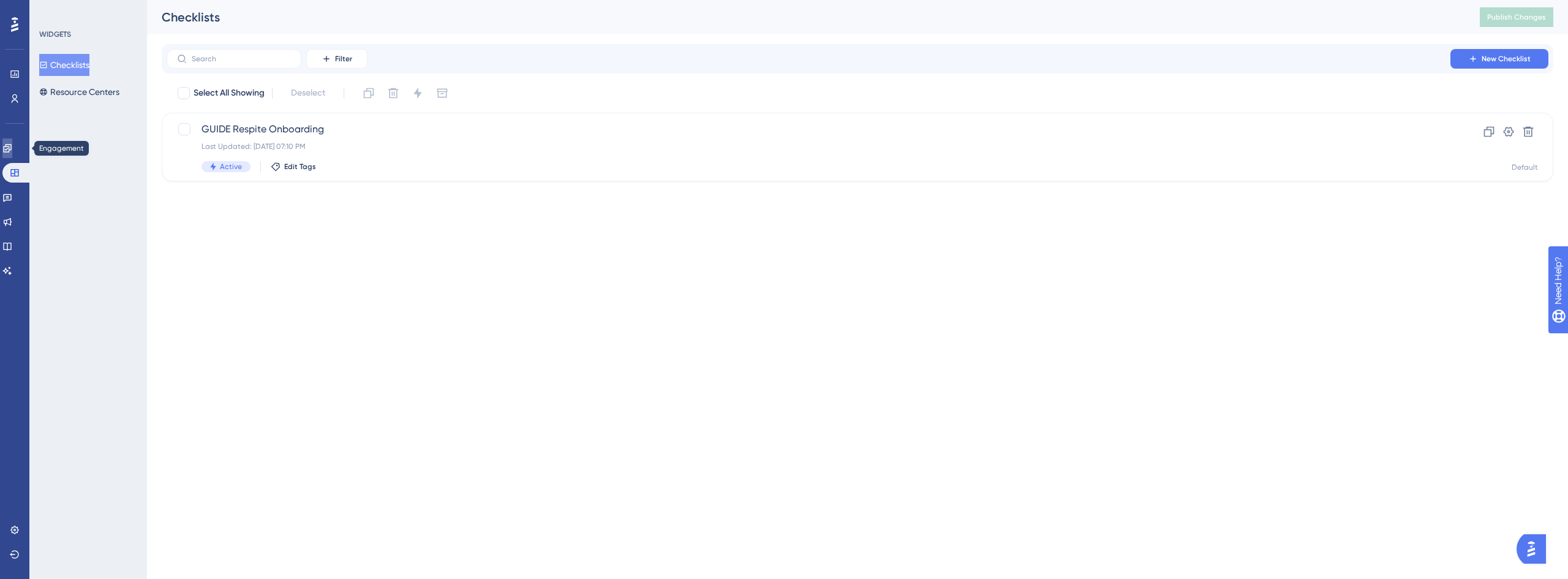
click at [10, 149] on icon at bounding box center [7, 148] width 10 height 10
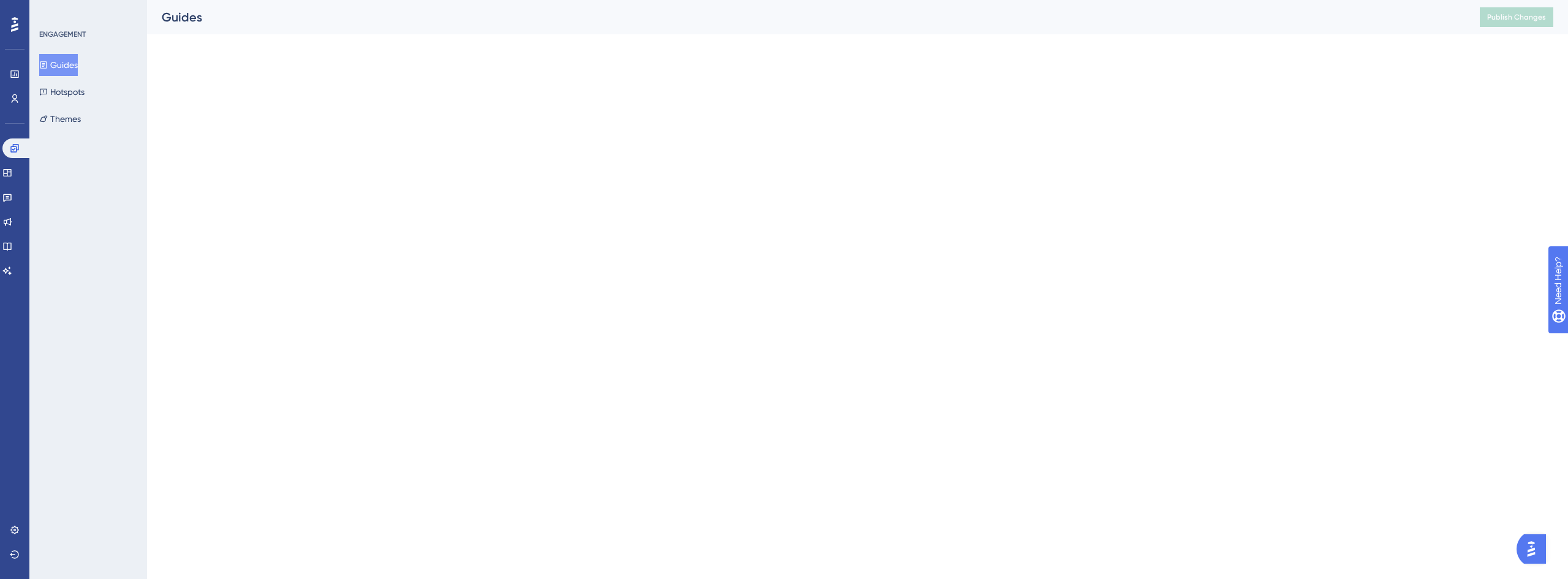
click at [0, 0] on div "Engagement Widgets Feedback Product Updates Knowledge Base AI Assistant" at bounding box center [0, 0] width 0 height 0
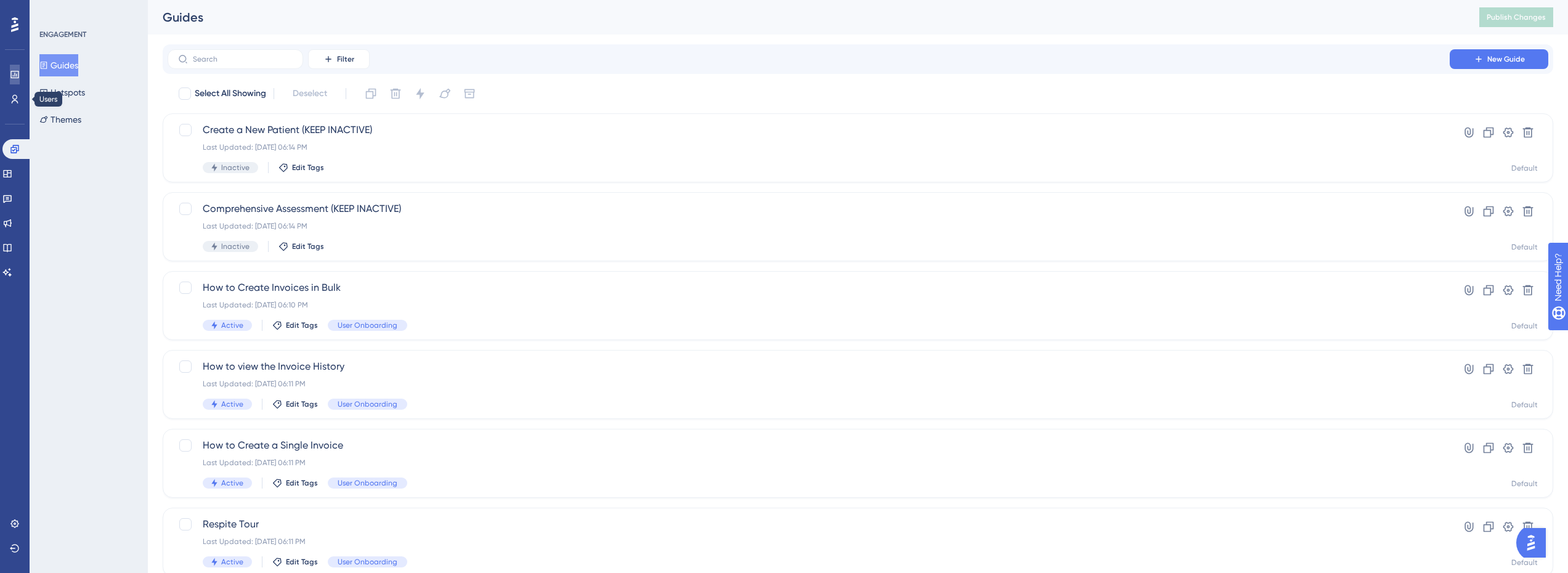
click at [0, 0] on link at bounding box center [0, 0] width 0 height 0
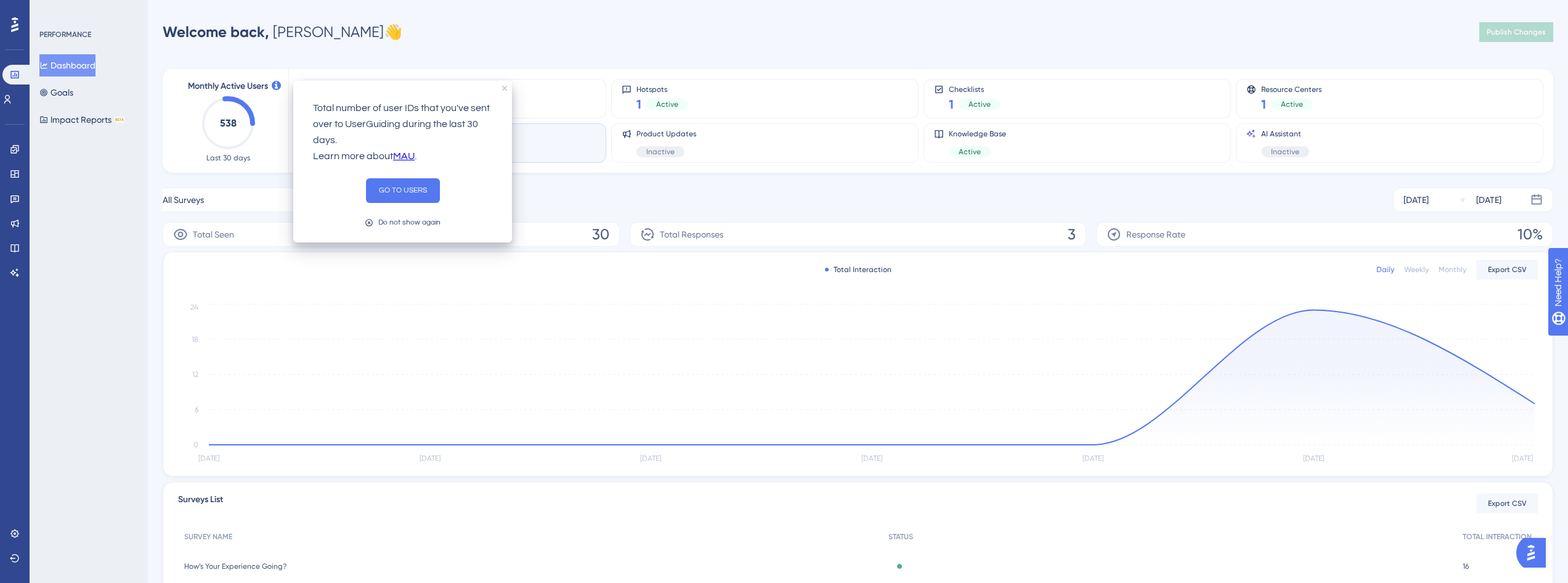
click at [585, 189] on div "All Surveys Filter Aug 22 2025 Aug 28 2025" at bounding box center [857, 200] width 1391 height 25
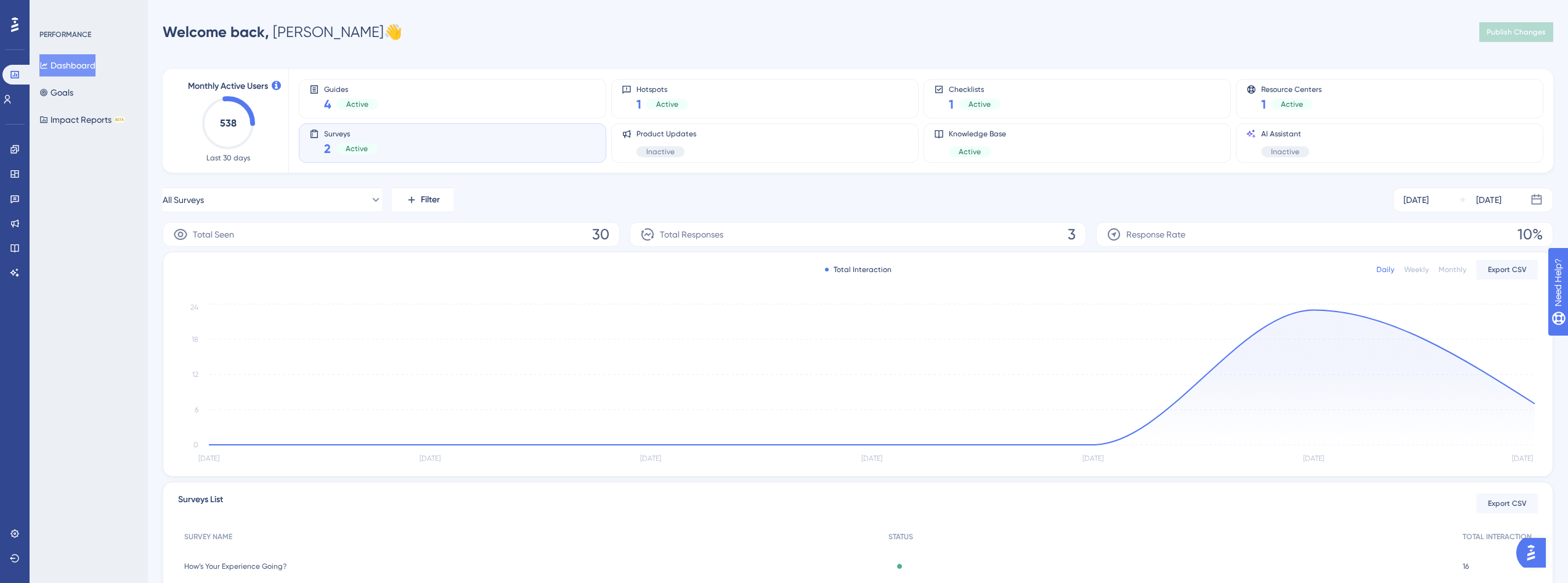
click at [1541, 554] on img "Open AI Assistant Launcher" at bounding box center [1531, 552] width 22 height 22
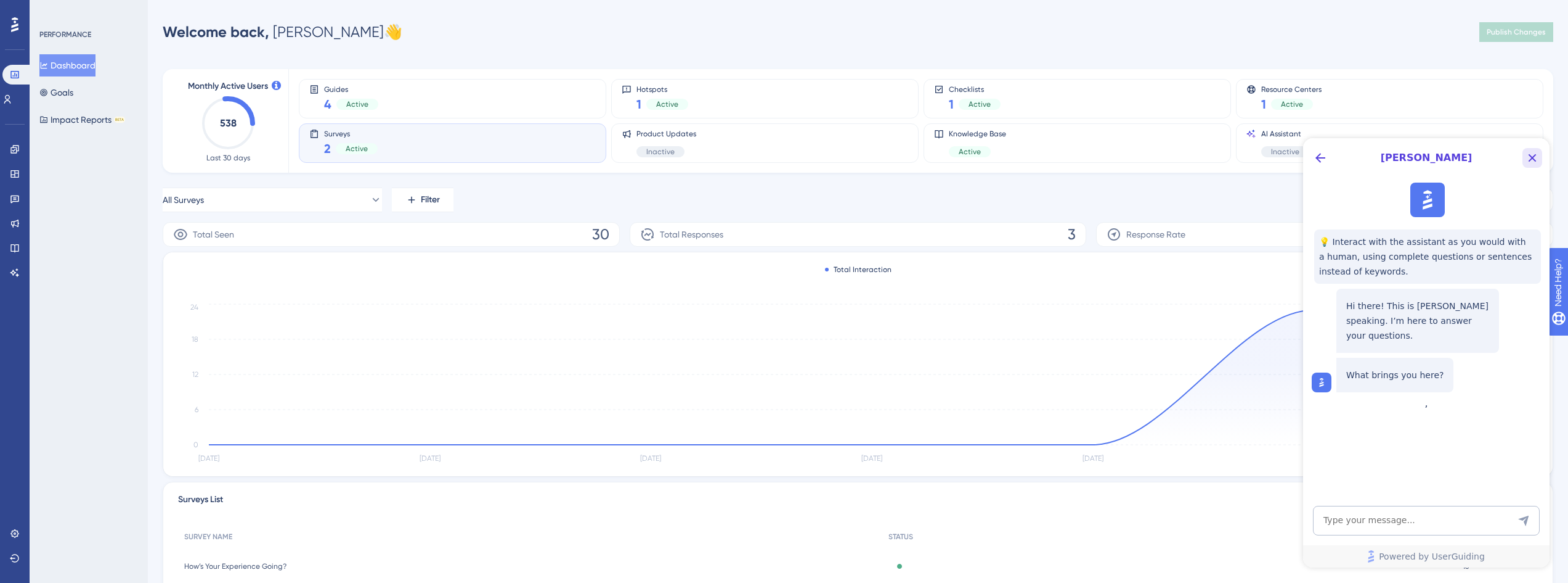
click at [1527, 161] on icon "Close Button" at bounding box center [1532, 158] width 15 height 15
